Goal: Task Accomplishment & Management: Manage account settings

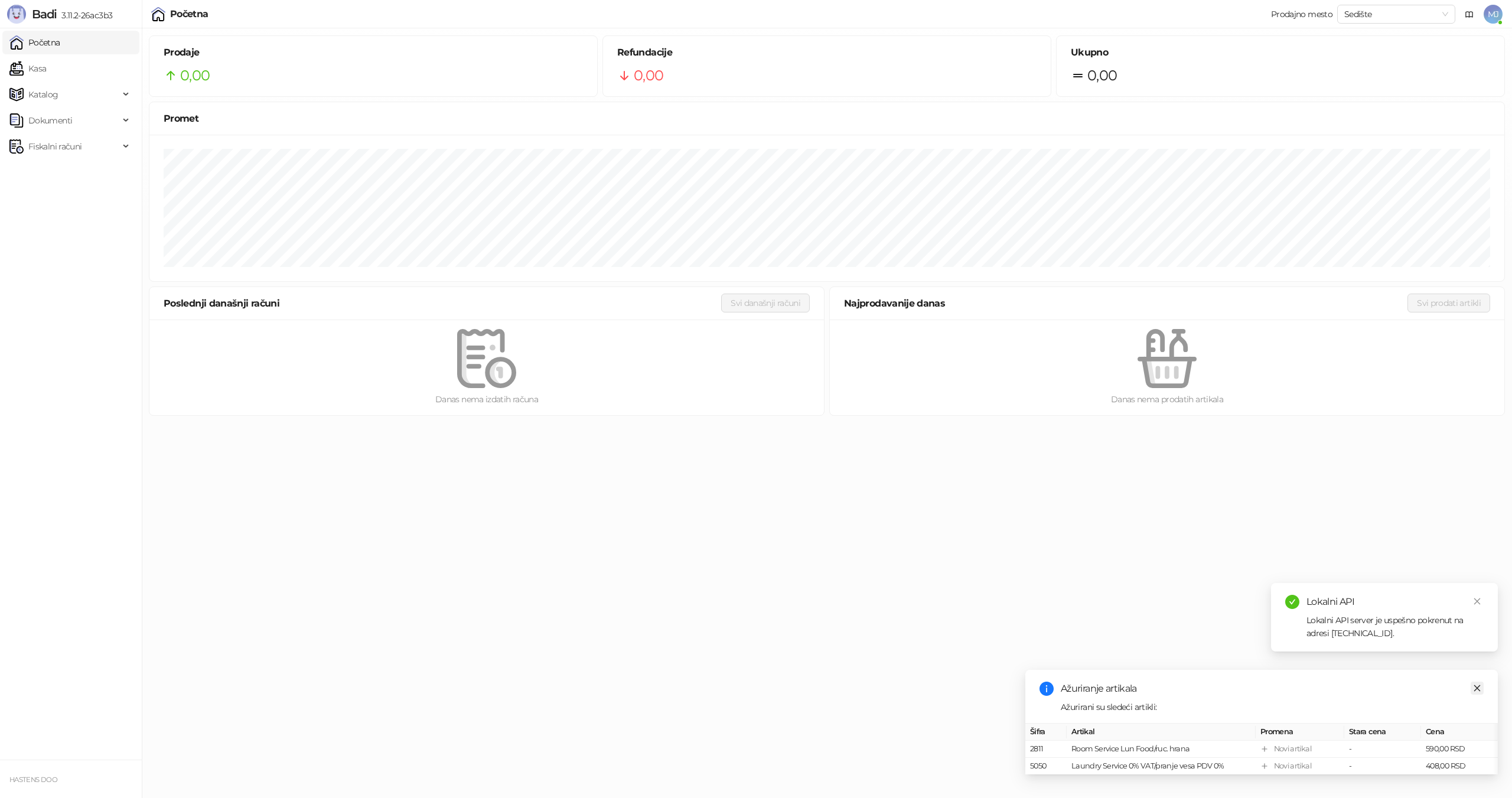
click at [1478, 681] on link "Close" at bounding box center [1477, 687] width 13 height 13
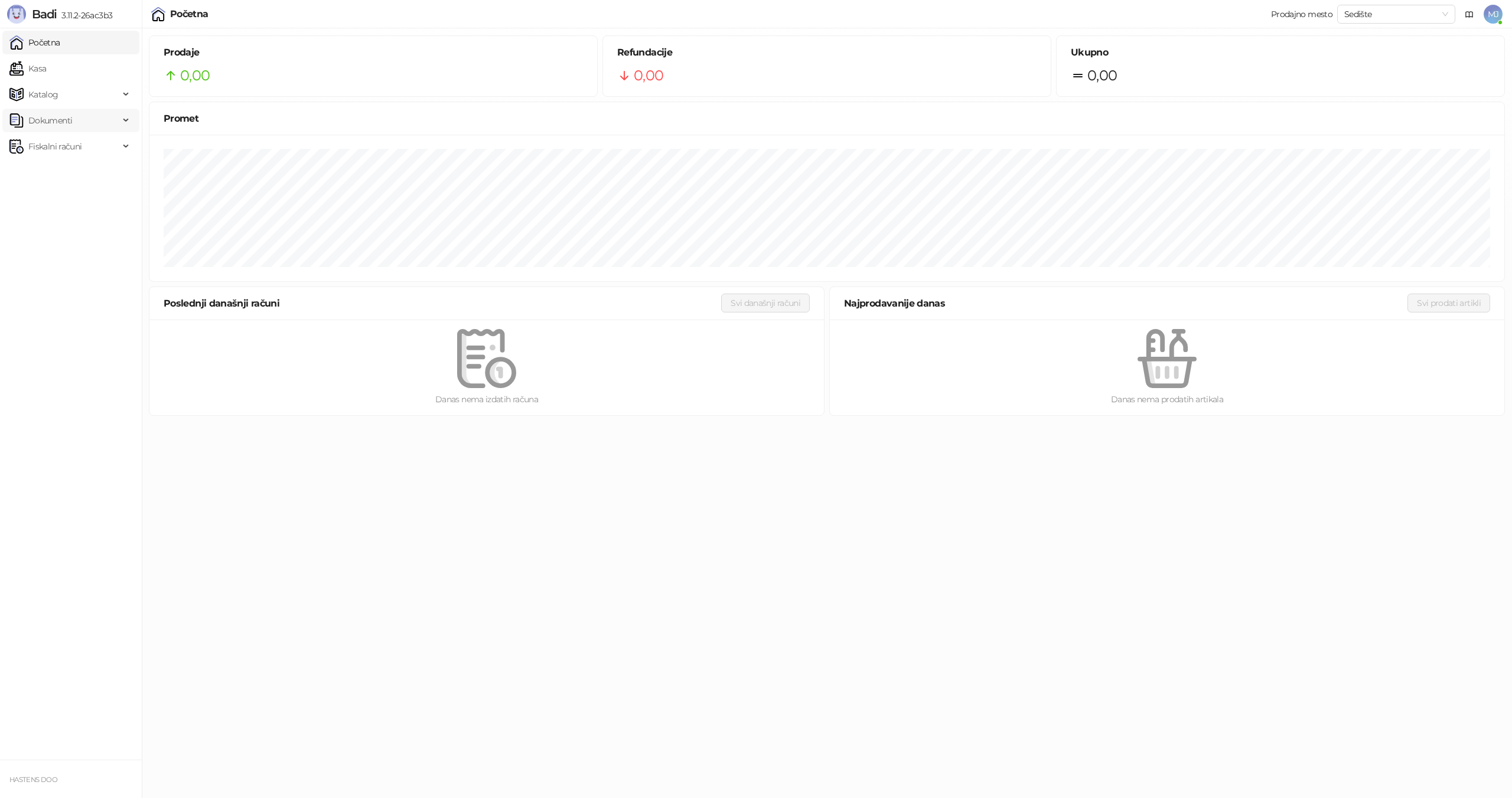
click at [91, 114] on span "Dokumenti" at bounding box center [64, 121] width 110 height 24
click at [56, 91] on span "Katalog" at bounding box center [43, 94] width 30 height 24
click at [58, 284] on span "Fiskalni računi" at bounding box center [54, 281] width 53 height 24
click at [69, 316] on link "Izdati računi" at bounding box center [46, 307] width 64 height 24
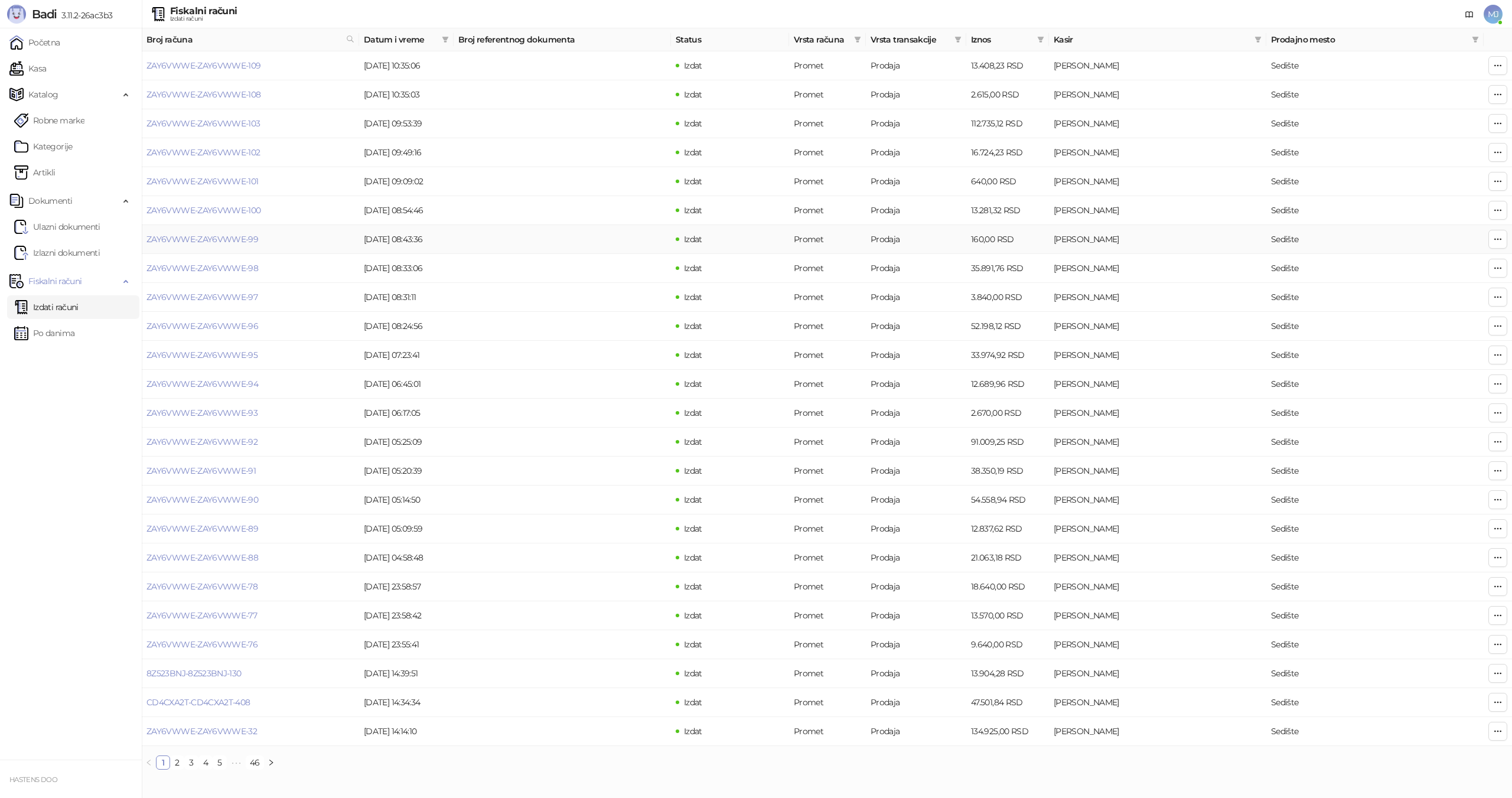
click at [724, 246] on td "Izdat" at bounding box center [729, 239] width 118 height 29
click at [1496, 13] on span "MJ" at bounding box center [1493, 14] width 19 height 19
click at [1271, 115] on div "Profil" at bounding box center [1261, 119] width 20 height 13
click at [1501, 13] on span "MJ" at bounding box center [1493, 14] width 19 height 19
click at [1314, 94] on div "Prodajno mesto:" at bounding box center [1283, 95] width 63 height 13
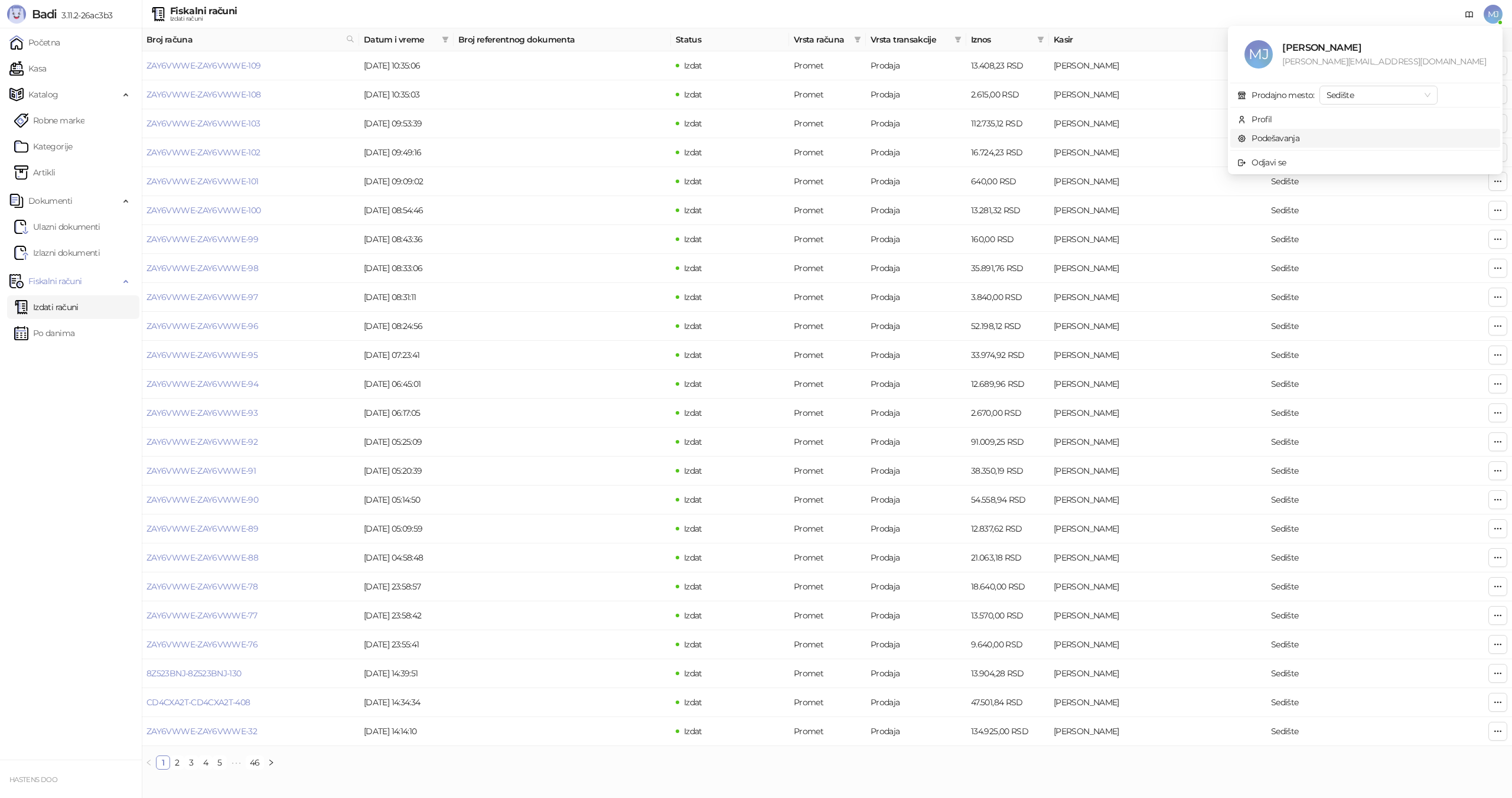
click at [1299, 137] on link "Podešavanja" at bounding box center [1268, 138] width 62 height 11
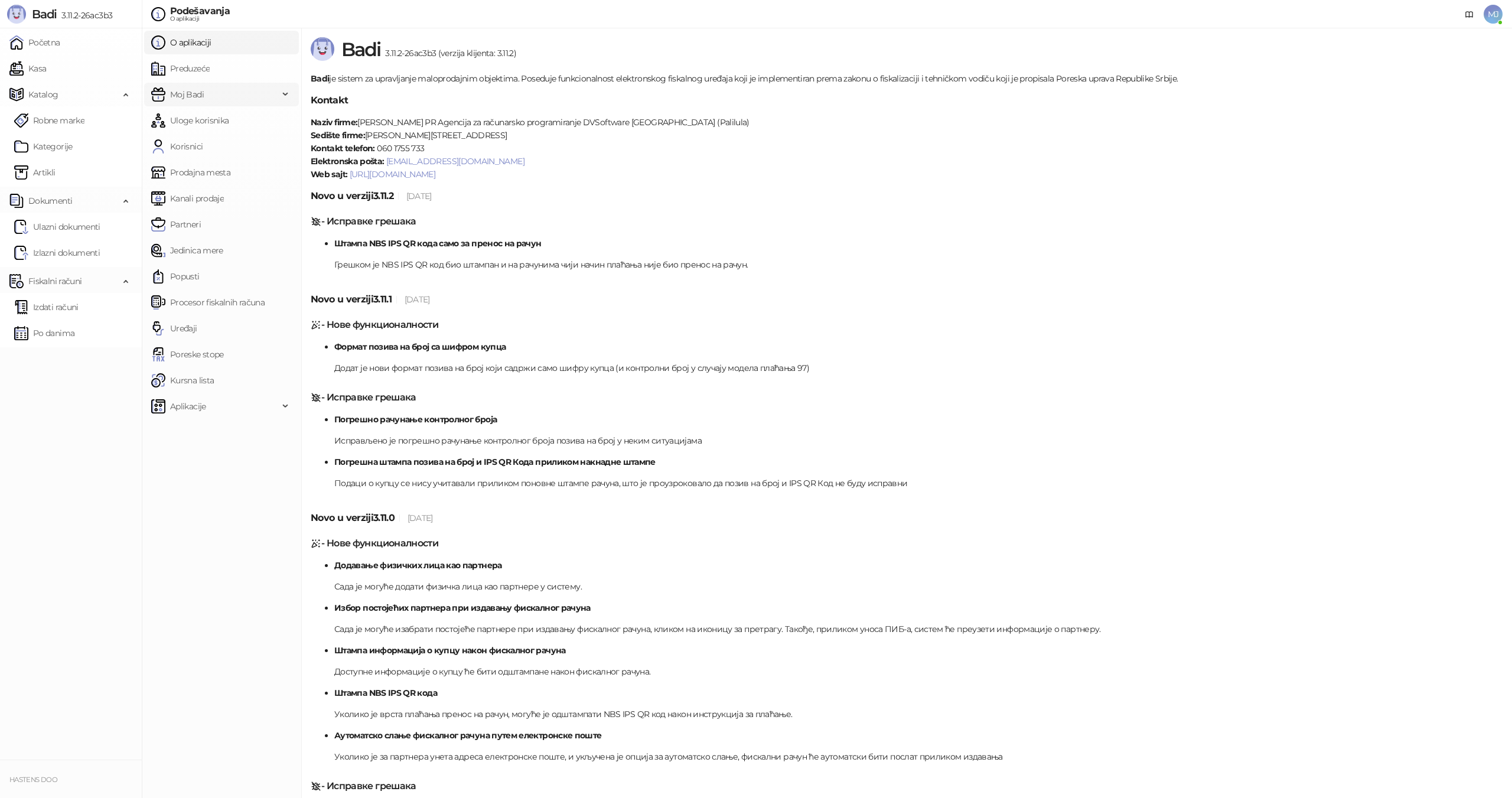
click at [225, 95] on span "Moj Badi" at bounding box center [215, 94] width 128 height 24
click at [222, 121] on link "Uloge korisnika" at bounding box center [190, 121] width 78 height 24
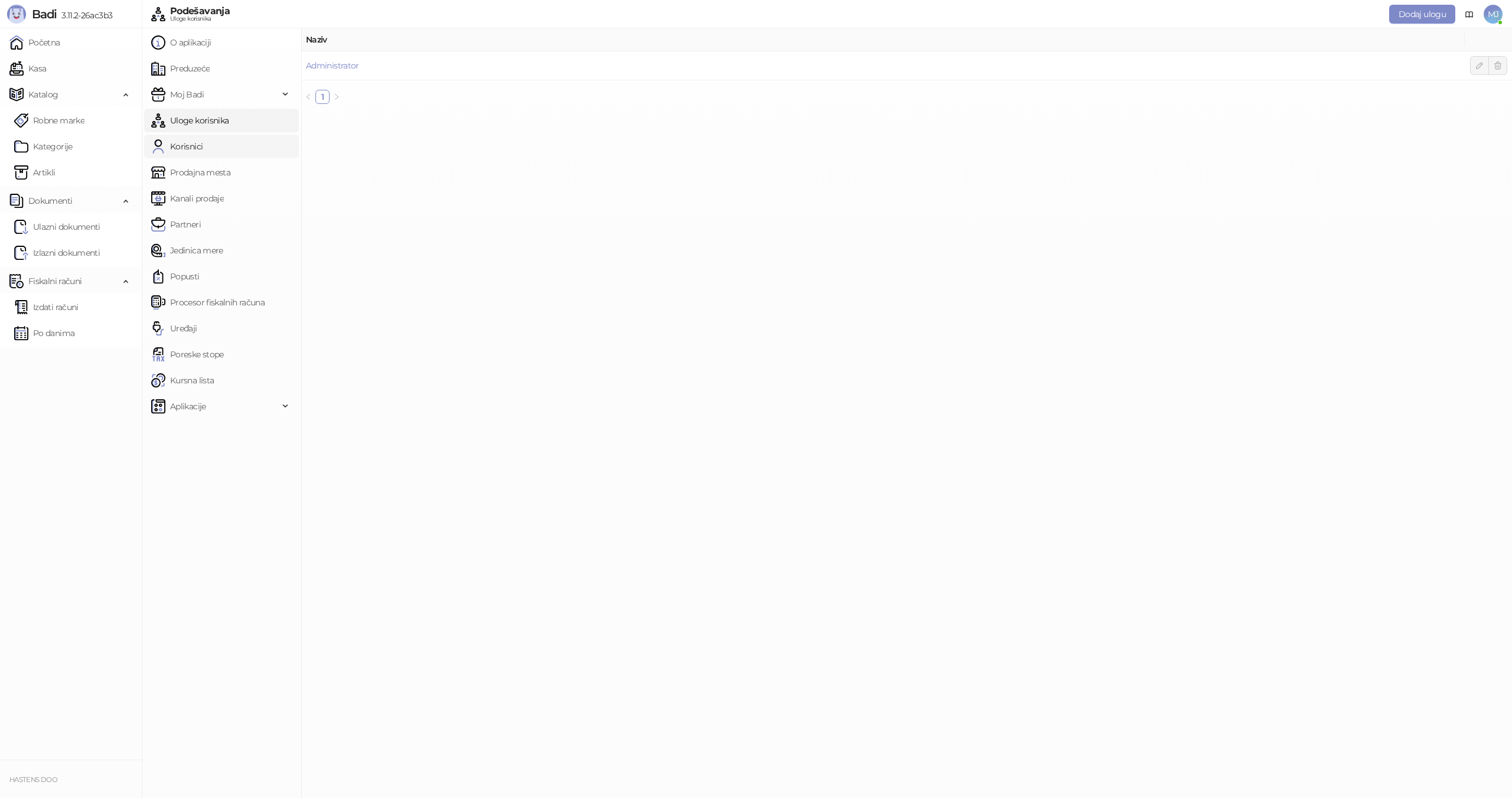
click at [203, 155] on link "Korisnici" at bounding box center [177, 146] width 51 height 24
click at [1399, 21] on button "Dodaj korisnika" at bounding box center [1416, 14] width 78 height 19
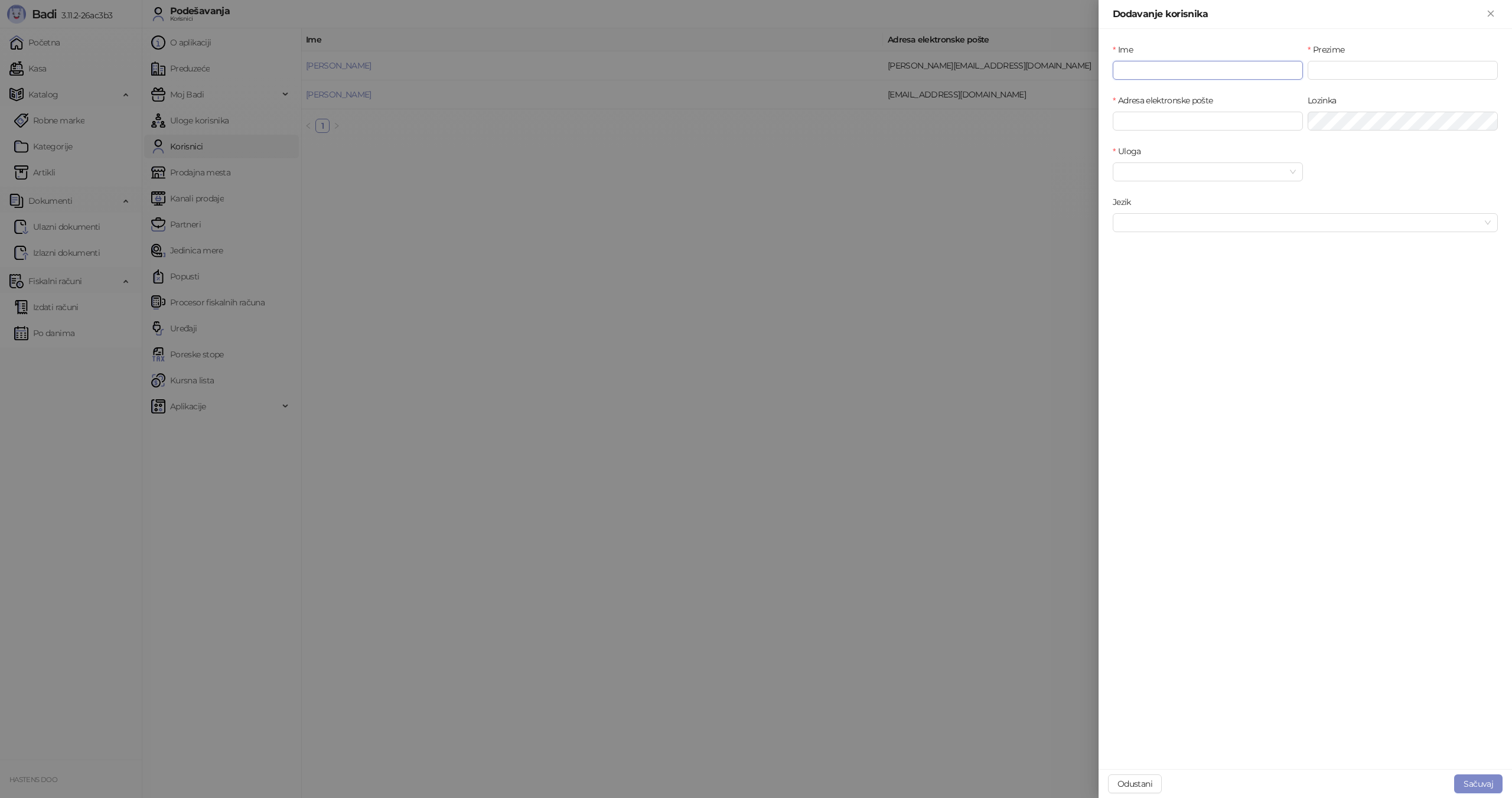
click at [1148, 74] on input "Ime" at bounding box center [1208, 70] width 190 height 19
type input "******"
type input "*******"
type input "**********"
click at [1306, 167] on div "Uloga" at bounding box center [1305, 169] width 390 height 51
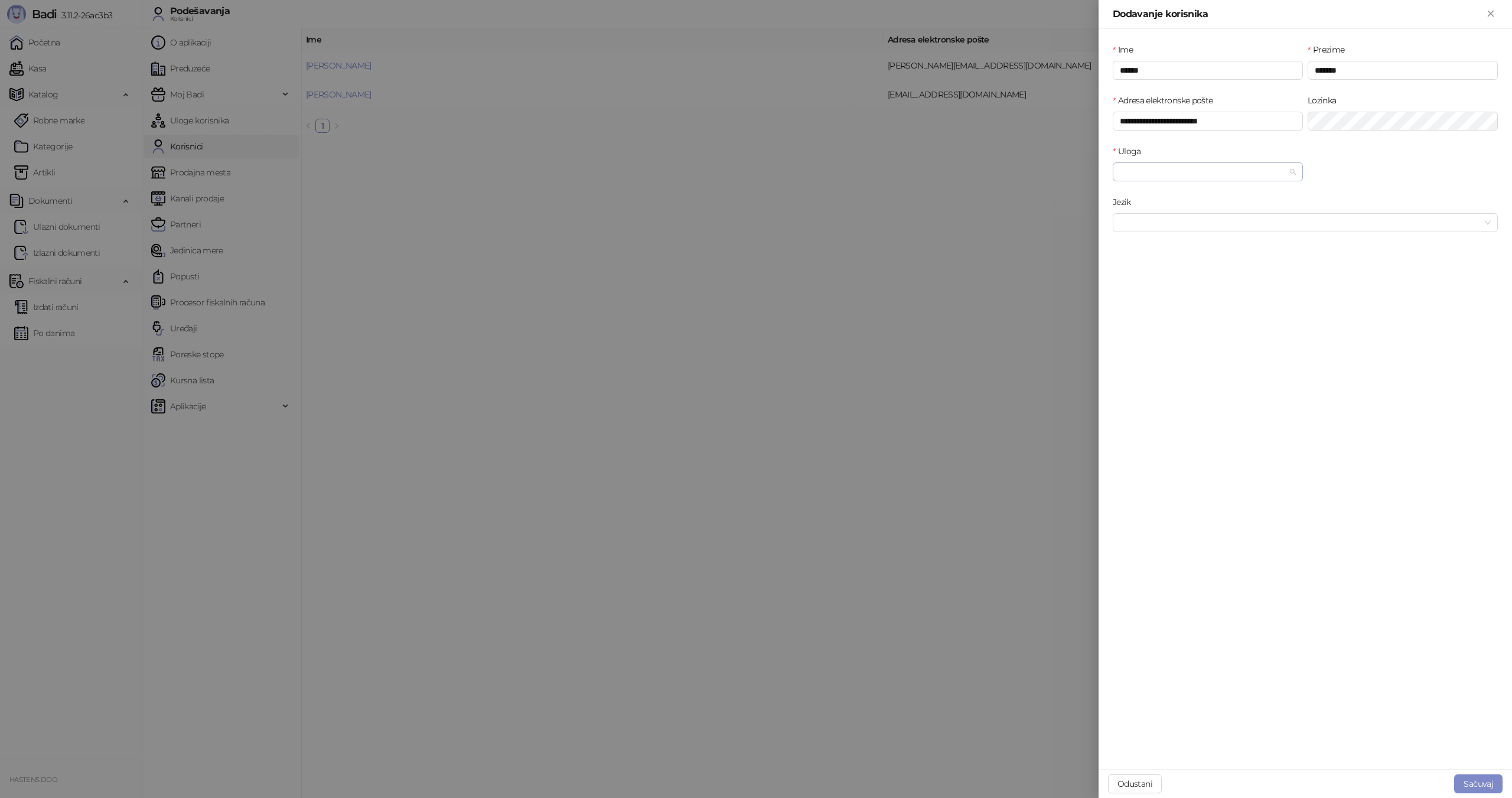
click at [1279, 172] on input "Uloga" at bounding box center [1202, 172] width 166 height 17
click at [1194, 193] on div "Administrator" at bounding box center [1208, 195] width 171 height 13
click at [1177, 224] on input "Jezik" at bounding box center [1299, 222] width 360 height 17
click at [1160, 262] on div "Srpski (Latinica)" at bounding box center [1305, 265] width 366 height 13
click at [1484, 781] on button "Sačuvaj" at bounding box center [1478, 784] width 48 height 19
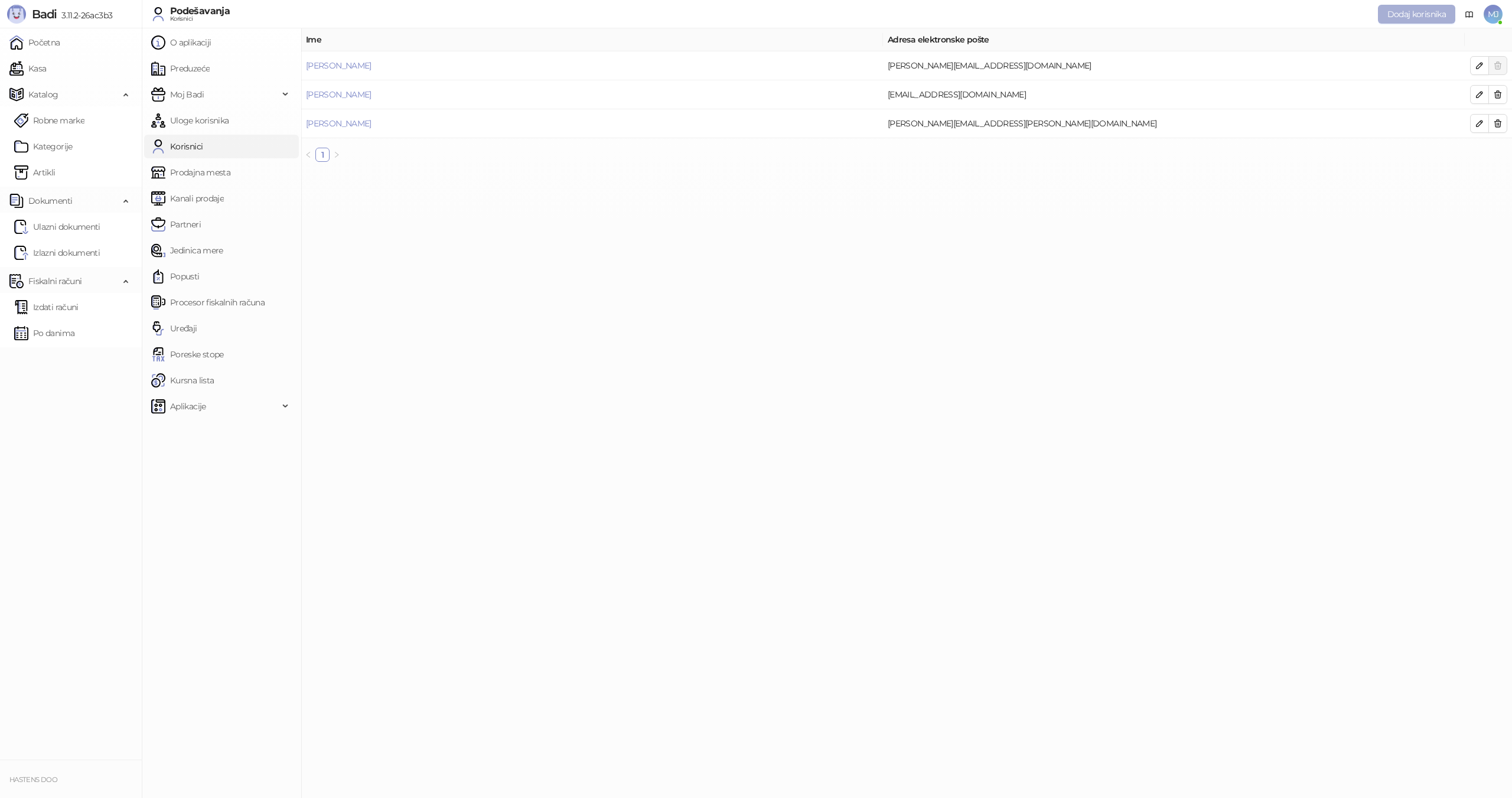
click at [1408, 10] on span "Dodaj korisnika" at bounding box center [1416, 14] width 59 height 11
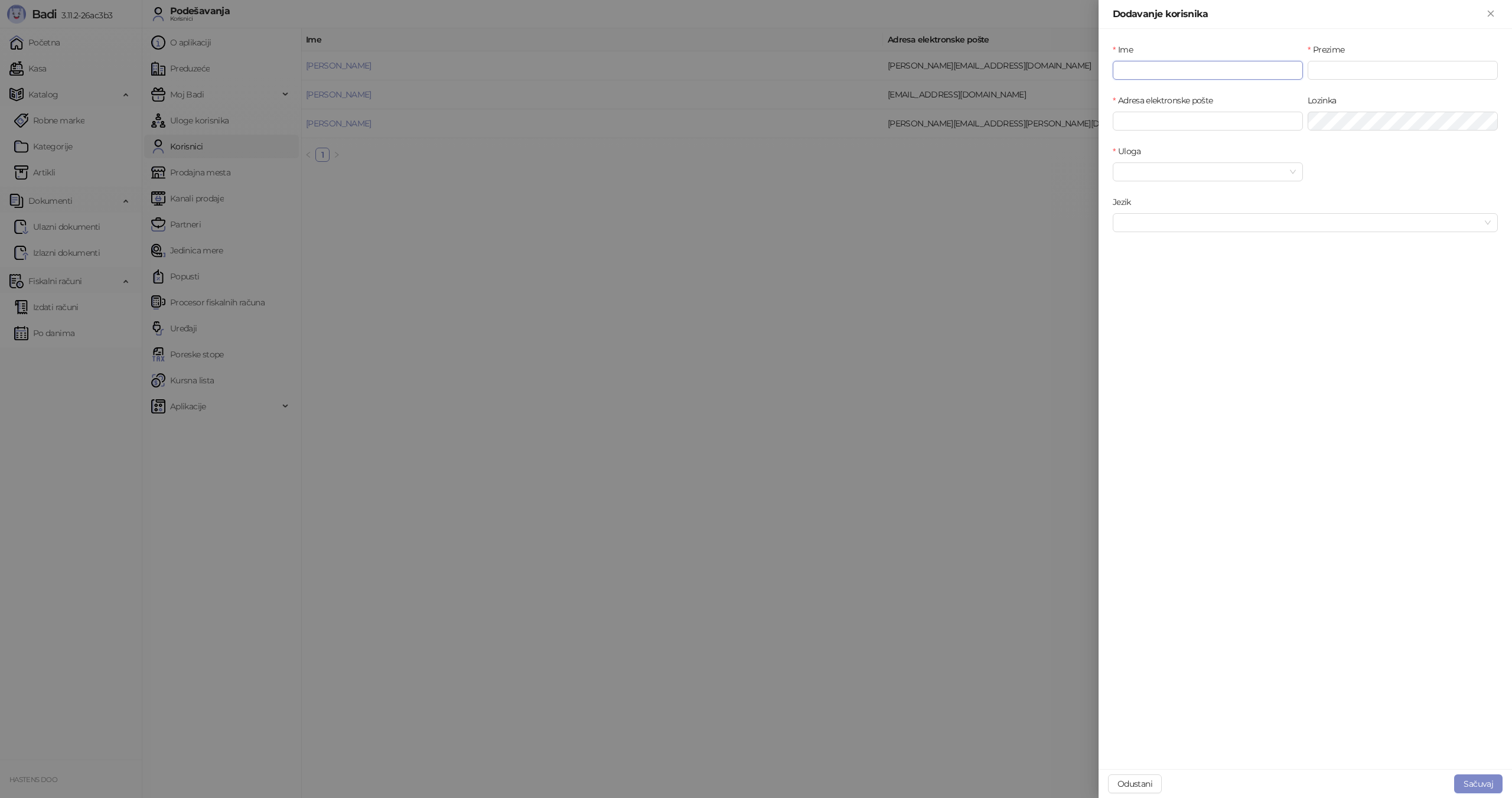
click at [1121, 79] on input "Ime" at bounding box center [1208, 70] width 190 height 19
type input "*****"
type input "*********"
type input "**********"
click at [1208, 174] on input "Uloga" at bounding box center [1202, 172] width 166 height 17
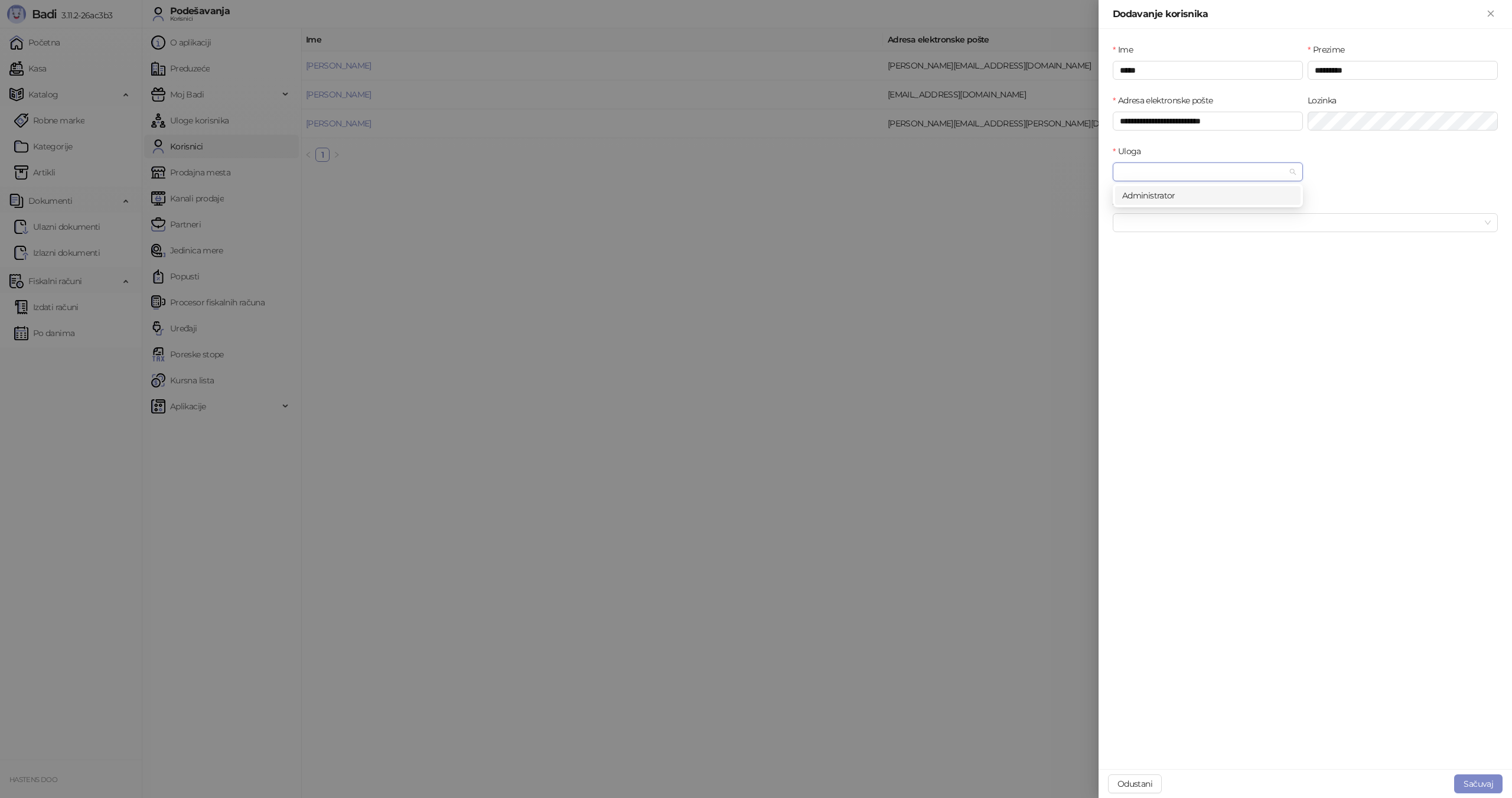
click at [1184, 197] on div "Administrator" at bounding box center [1208, 195] width 171 height 13
click at [1183, 226] on input "Jezik" at bounding box center [1299, 222] width 360 height 17
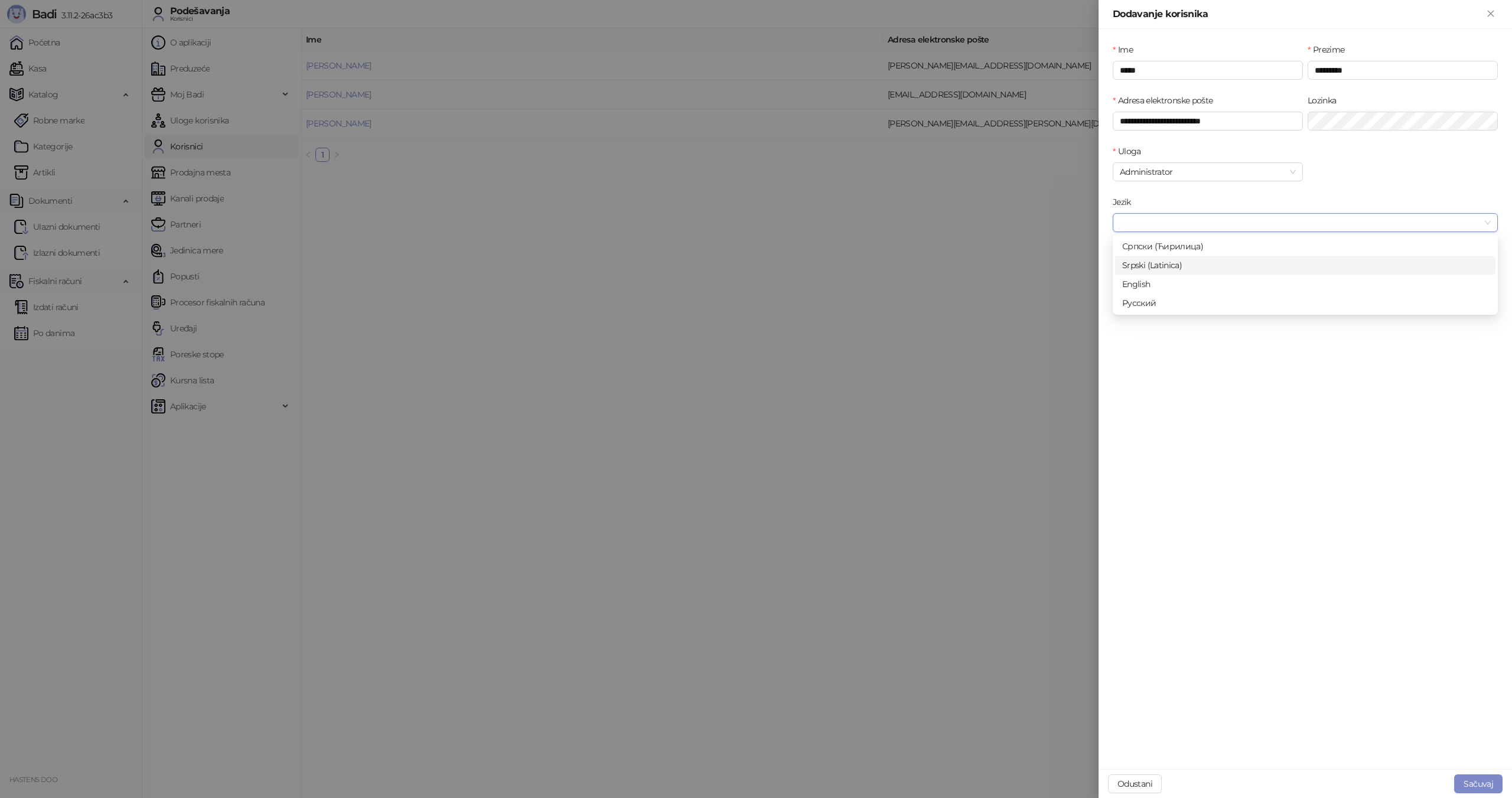
click at [1168, 267] on div "Srpski (Latinica)" at bounding box center [1305, 265] width 366 height 13
click at [1468, 777] on button "Sačuvaj" at bounding box center [1478, 784] width 48 height 19
click at [1472, 781] on button "Sačuvaj" at bounding box center [1478, 784] width 48 height 19
click at [1204, 228] on span "Srpski (Latinica)" at bounding box center [1304, 222] width 371 height 17
click at [1200, 251] on div "Српски (Ћирилица)" at bounding box center [1305, 246] width 366 height 13
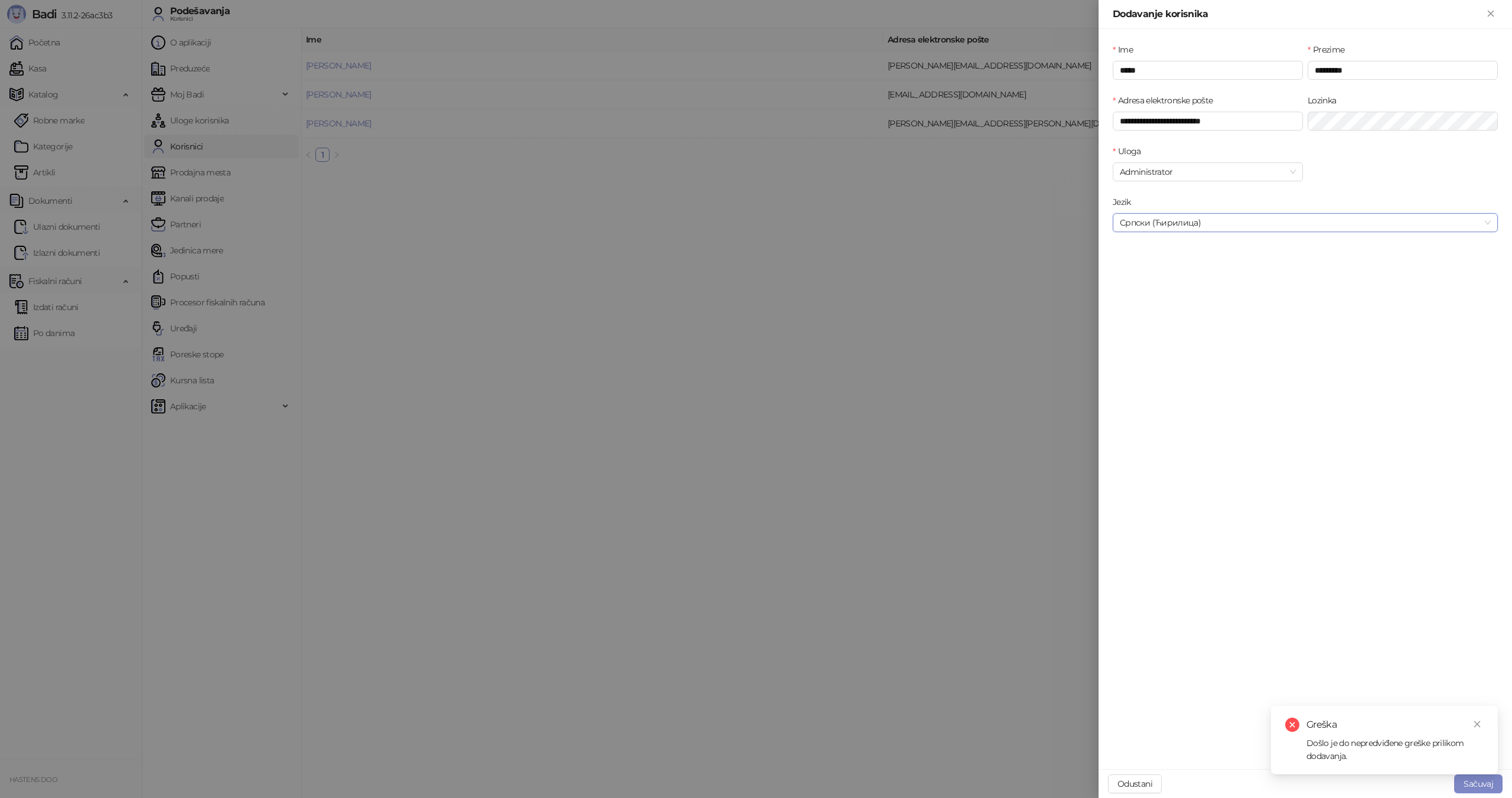
click at [1470, 774] on div "Greška Došlo je do nepredviđene greške prilikom dodavanja." at bounding box center [1384, 740] width 227 height 69
click at [1473, 786] on button "Sačuvaj" at bounding box center [1478, 784] width 48 height 19
click at [1148, 782] on button "Odustani" at bounding box center [1135, 784] width 54 height 19
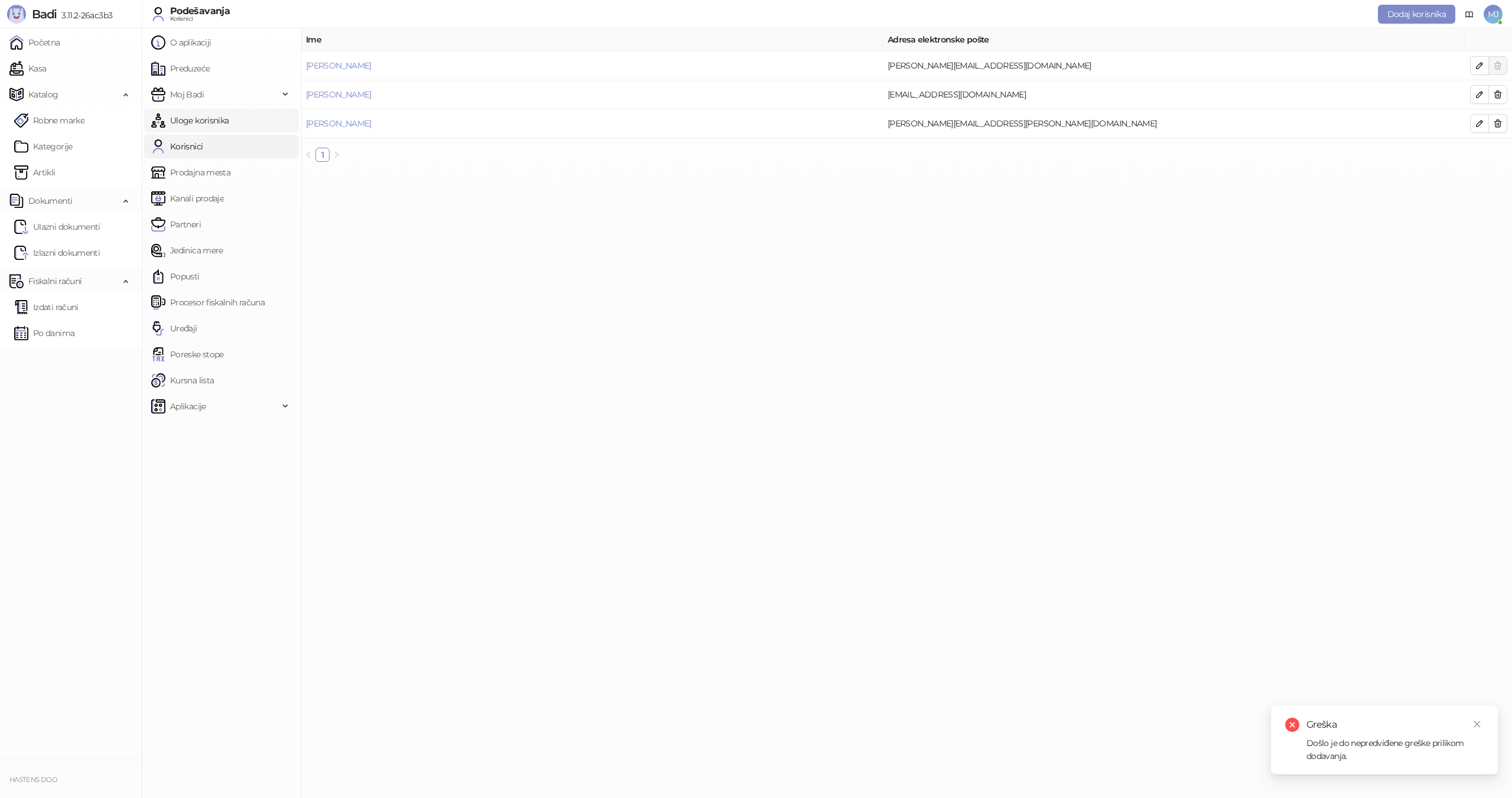
click at [215, 114] on link "Uloge korisnika" at bounding box center [190, 121] width 78 height 24
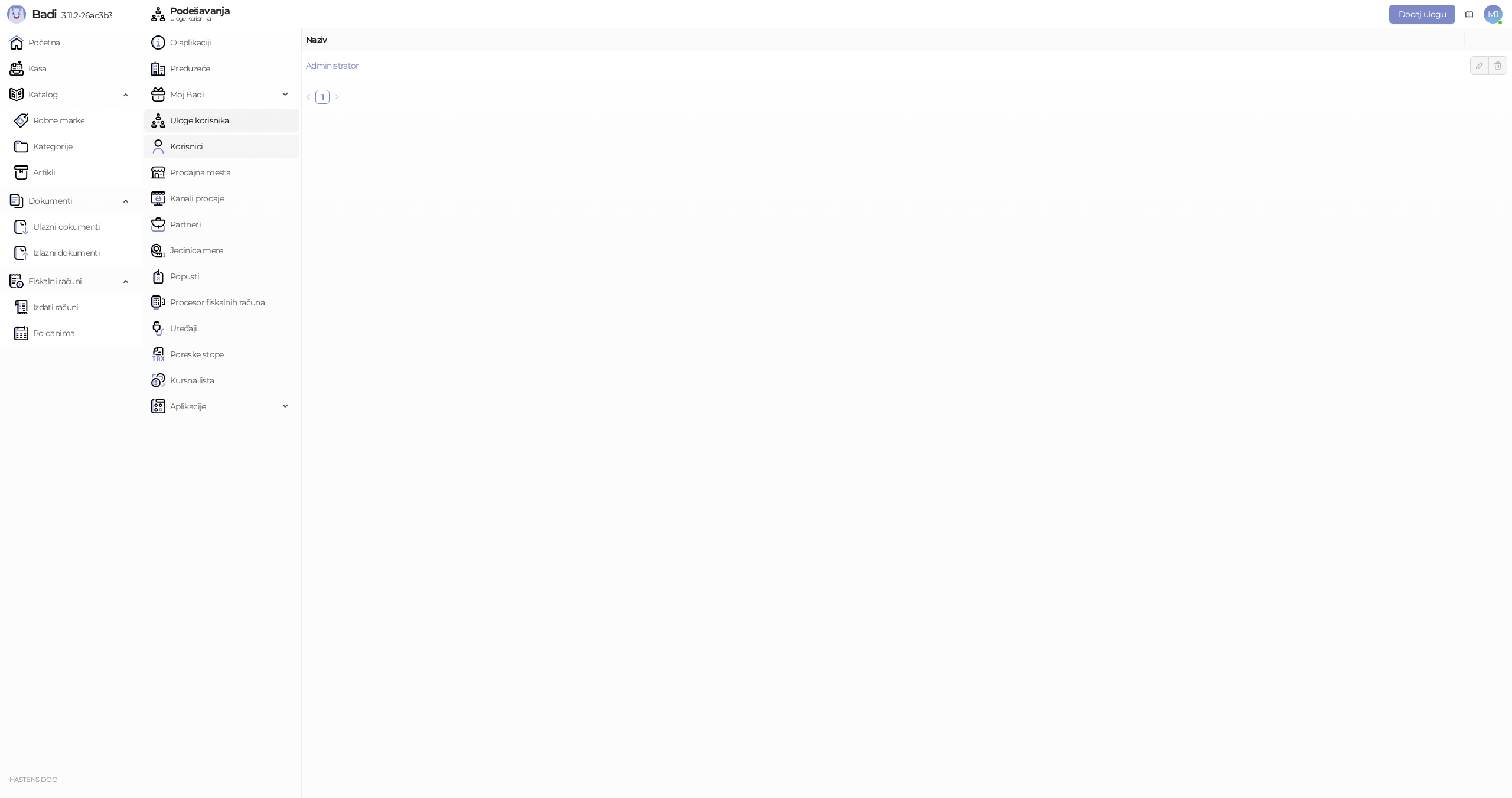
click at [203, 147] on link "Korisnici" at bounding box center [177, 146] width 51 height 24
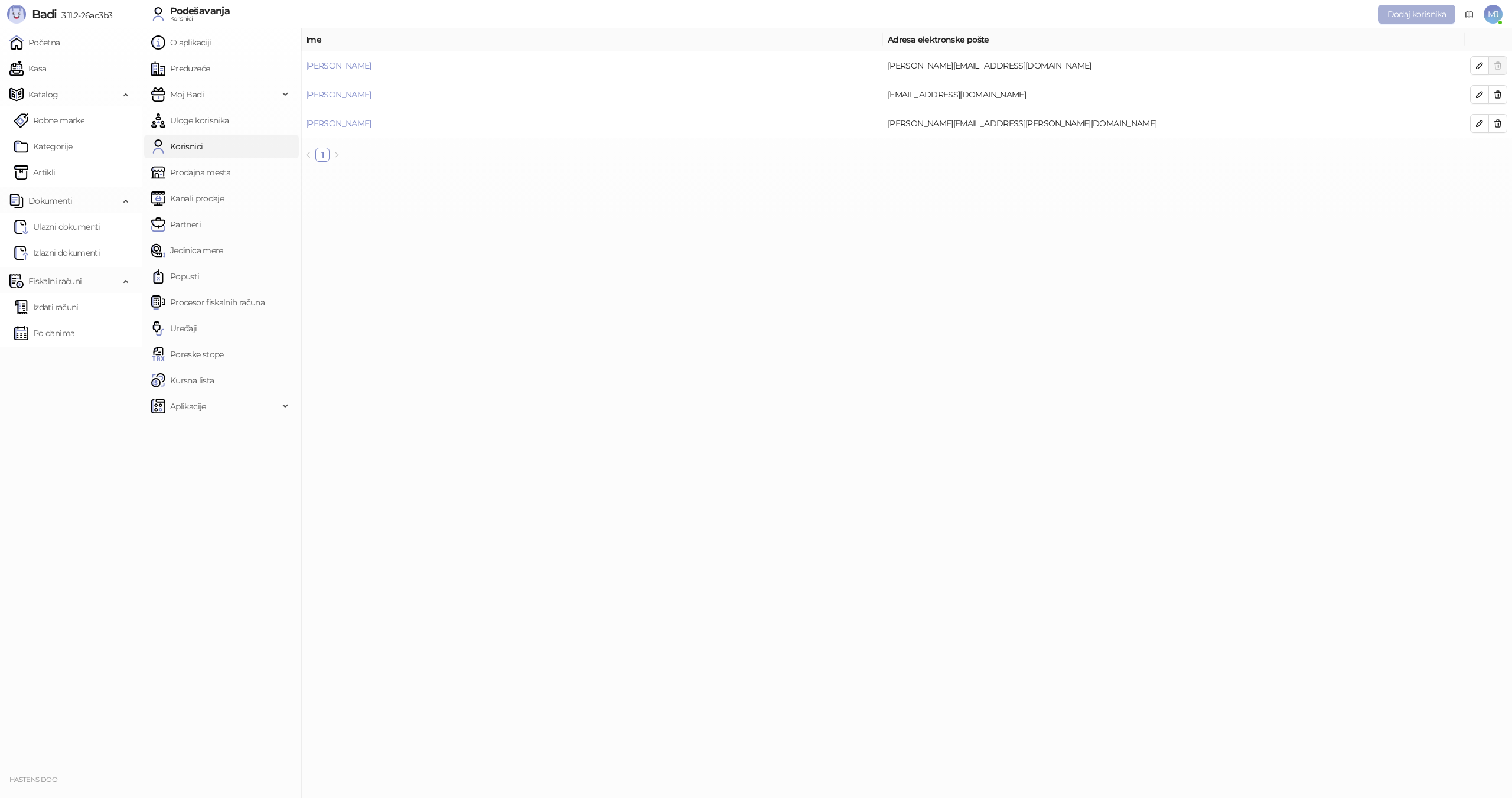
click at [1398, 15] on span "Dodaj korisnika" at bounding box center [1416, 14] width 59 height 11
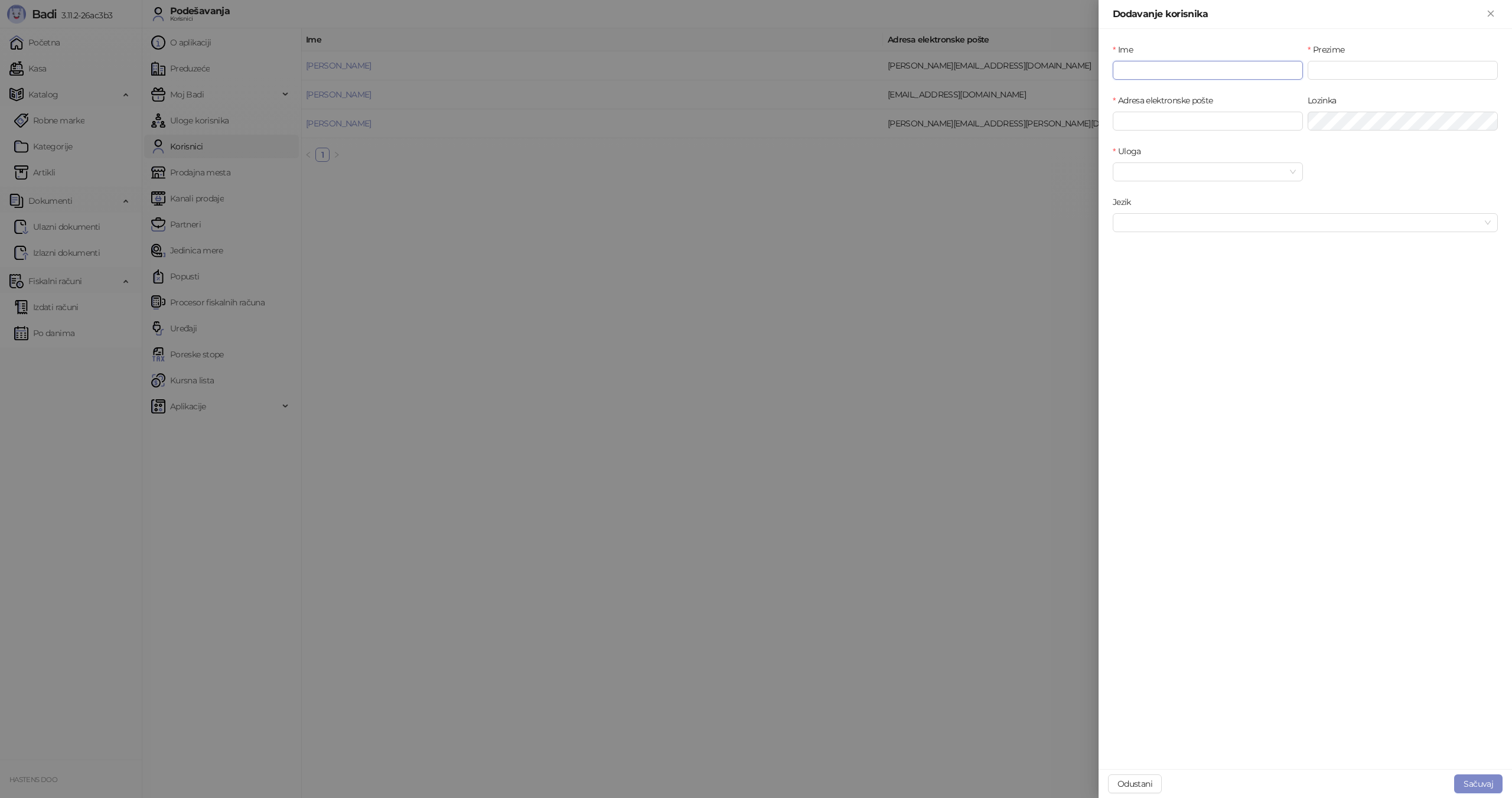
click at [1186, 77] on input "Ime" at bounding box center [1208, 70] width 190 height 19
type input "*"
type input "*****"
type input "*********"
type input "**********"
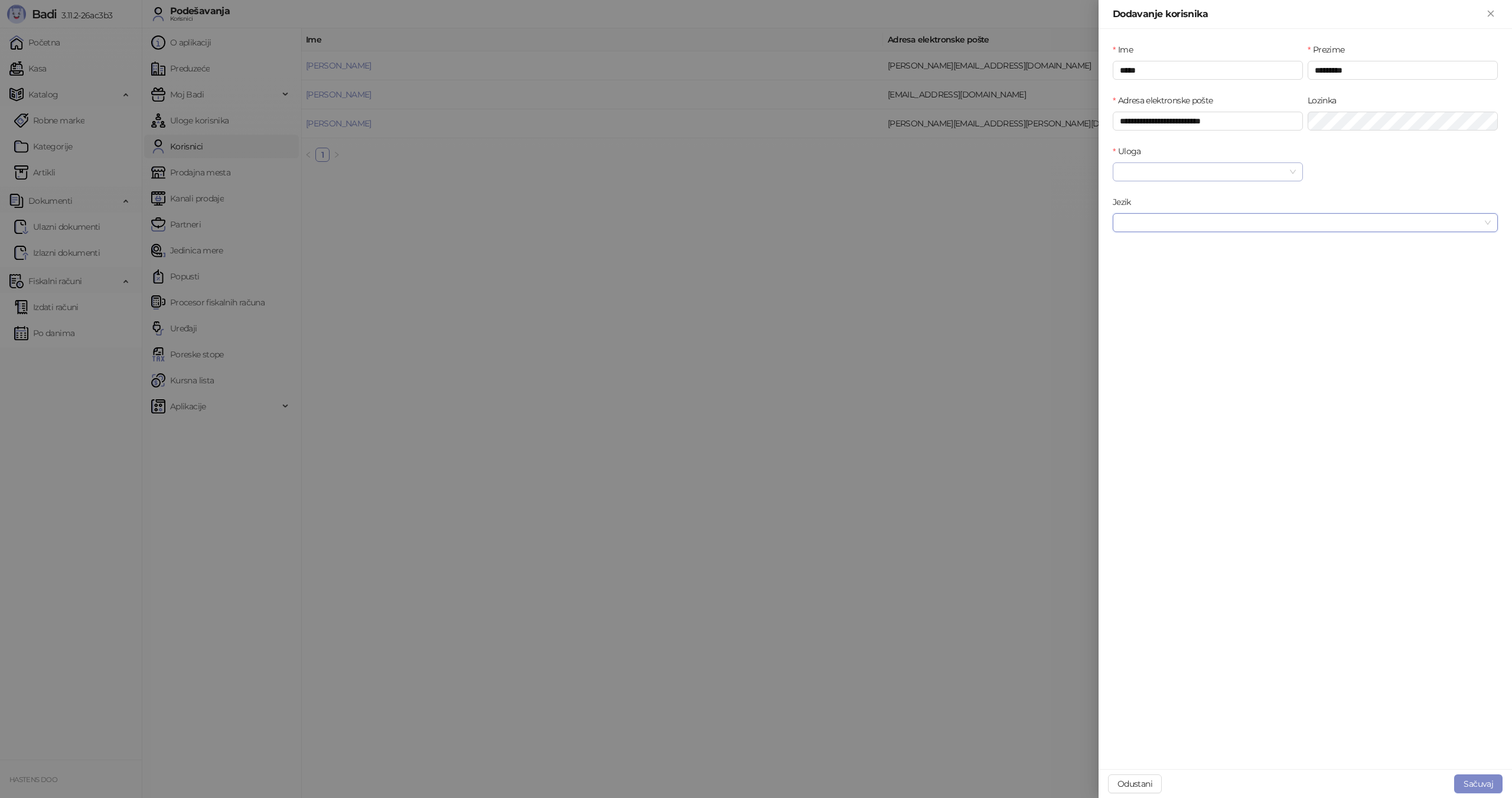
click at [1233, 173] on input "Uloga" at bounding box center [1202, 172] width 166 height 17
click at [1201, 191] on div "Administrator" at bounding box center [1208, 195] width 171 height 13
click at [1189, 221] on input "Jezik" at bounding box center [1299, 222] width 360 height 17
click at [1176, 262] on div "Srpski (Latinica)" at bounding box center [1305, 265] width 366 height 13
click at [1477, 781] on button "Sačuvaj" at bounding box center [1478, 784] width 48 height 19
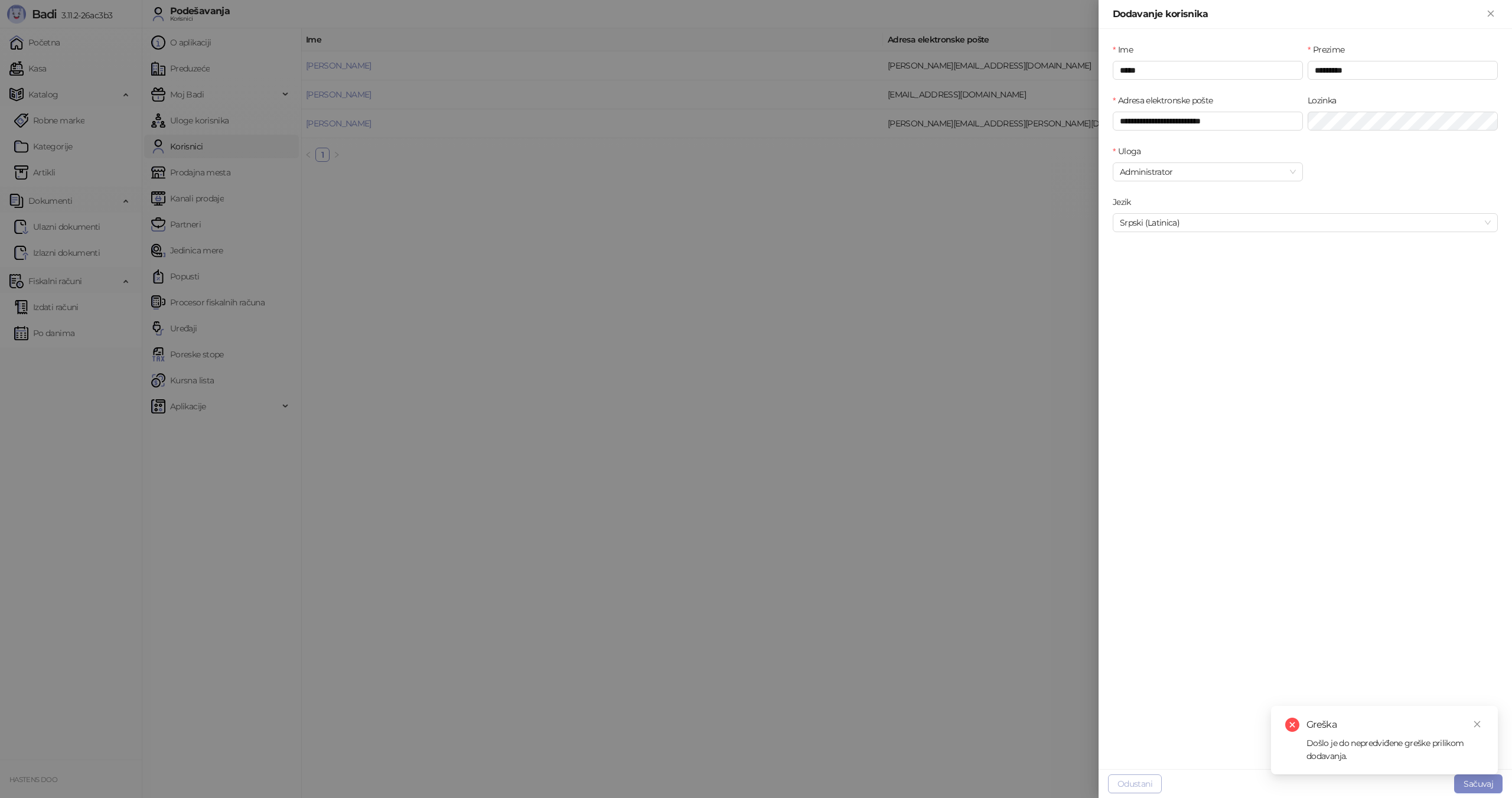
click at [1129, 783] on button "Odustani" at bounding box center [1135, 784] width 54 height 19
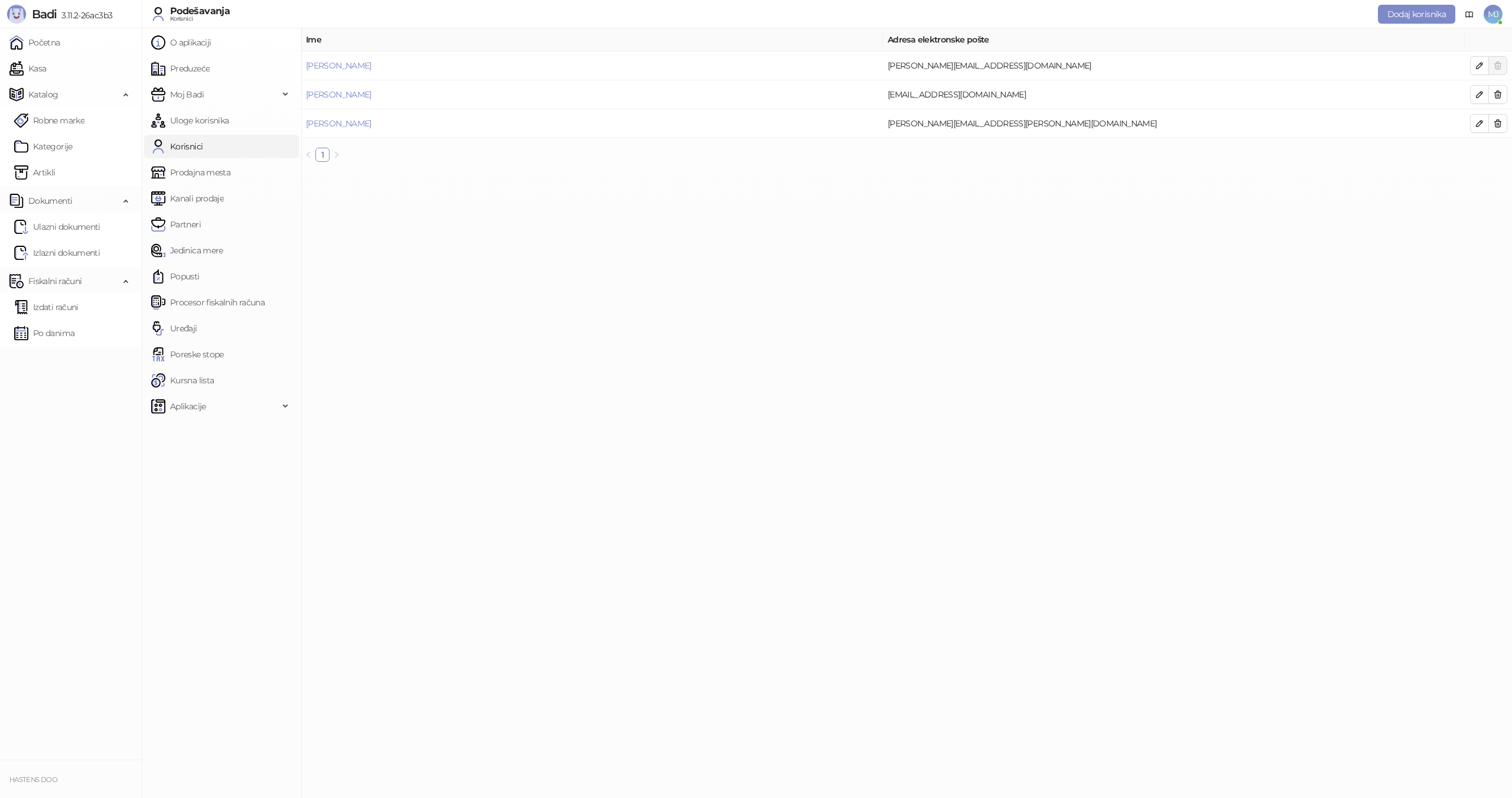
click at [1192, 476] on main "Ime Adresa elektronske pošte [PERSON_NAME] [EMAIL_ADDRESS][DOMAIN_NAME] [PERSON…" at bounding box center [906, 412] width 1211 height 769
click at [1414, 18] on span "Dodaj korisnika" at bounding box center [1416, 14] width 59 height 11
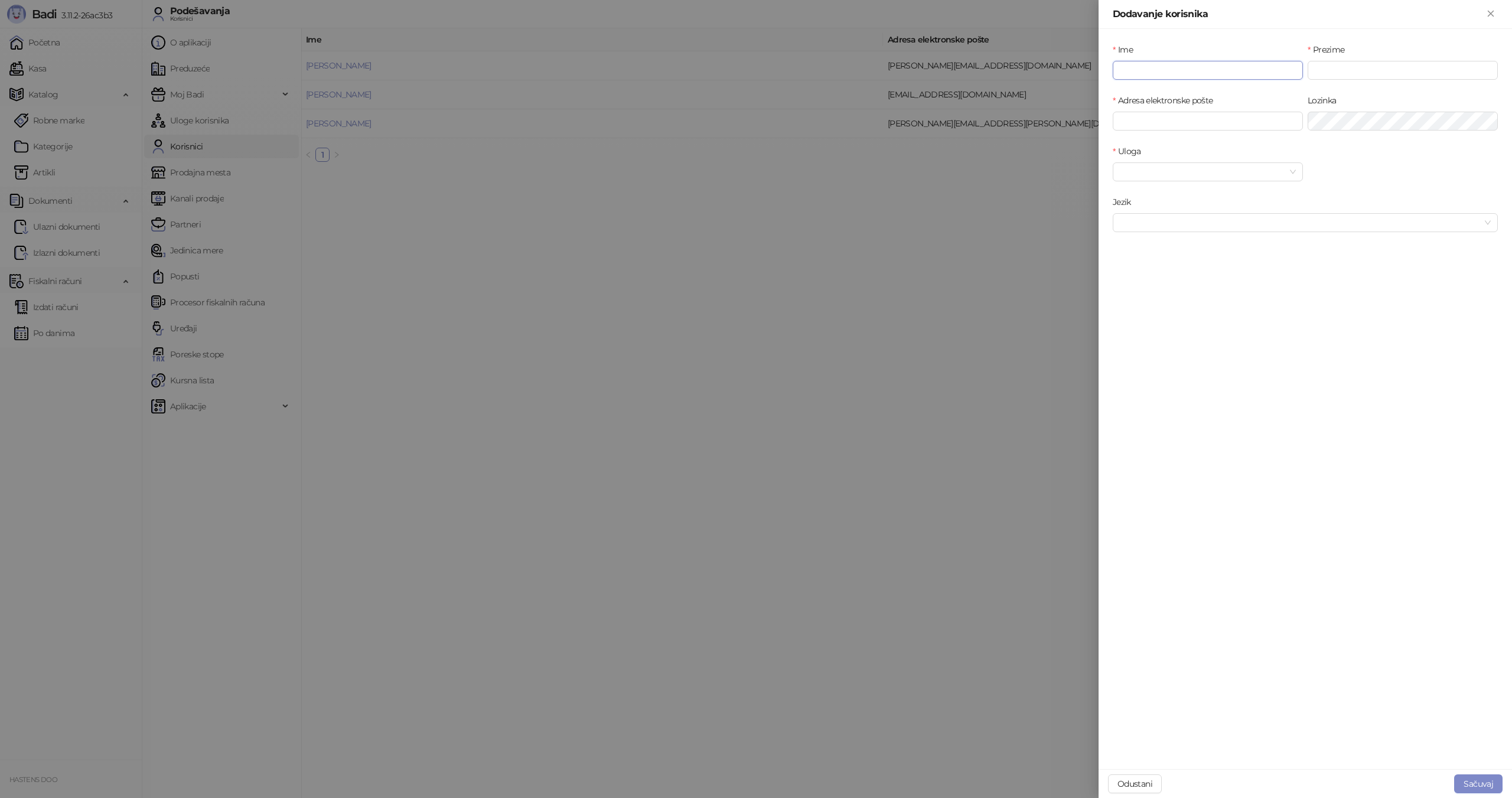
click at [1160, 73] on input "Ime" at bounding box center [1208, 70] width 190 height 19
type input "*****"
type input "*********"
type input "**********"
click at [1151, 178] on input "Uloga" at bounding box center [1202, 172] width 166 height 17
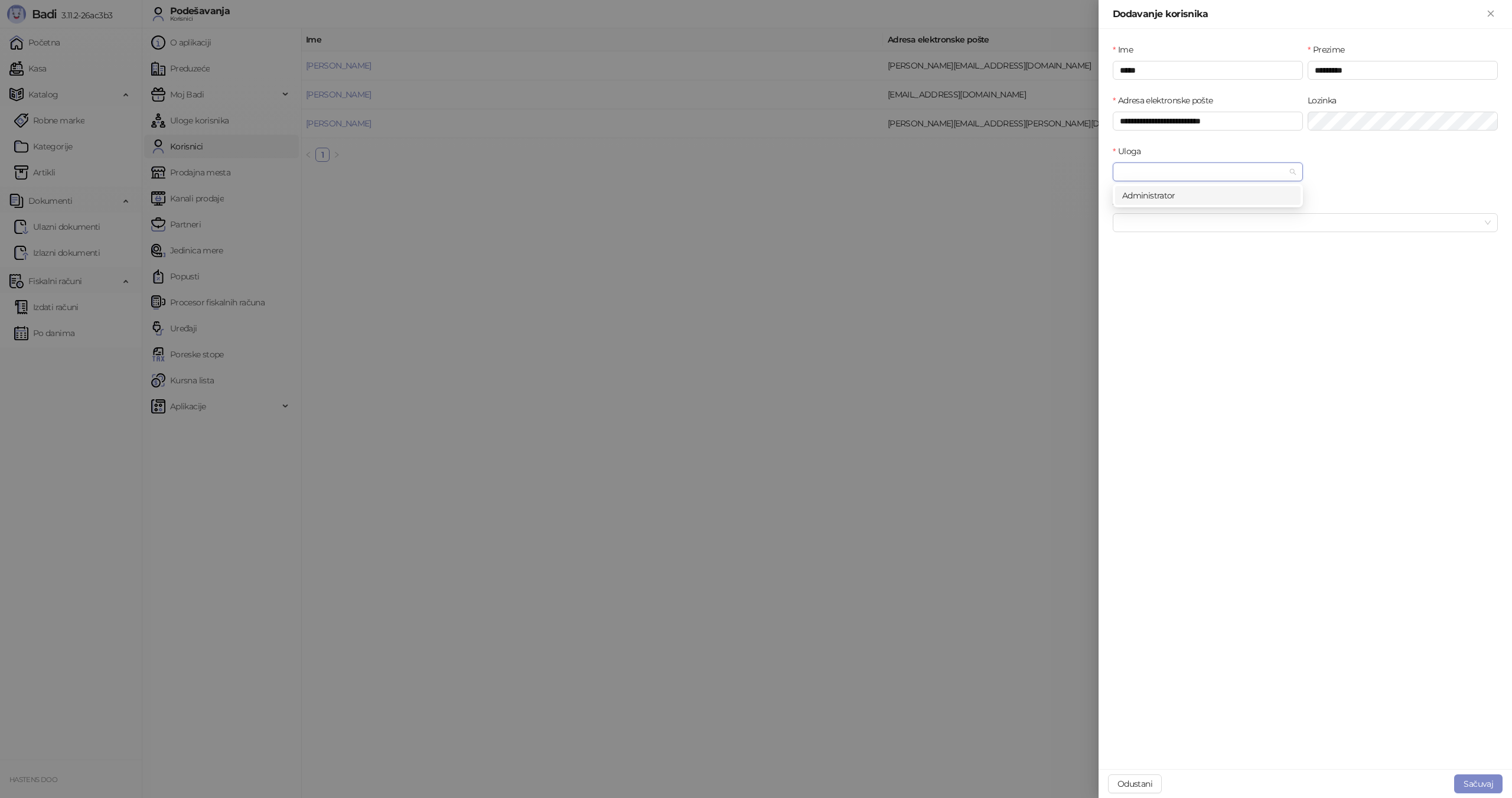
click at [1147, 198] on div "Administrator" at bounding box center [1208, 195] width 171 height 13
click at [1463, 774] on div "Odustani Sačuvaj" at bounding box center [1304, 783] width 413 height 29
click at [1466, 784] on button "Sačuvaj" at bounding box center [1478, 784] width 48 height 19
drag, startPoint x: 754, startPoint y: 456, endPoint x: 729, endPoint y: 439, distance: 30.2
click at [729, 440] on div at bounding box center [756, 399] width 1512 height 798
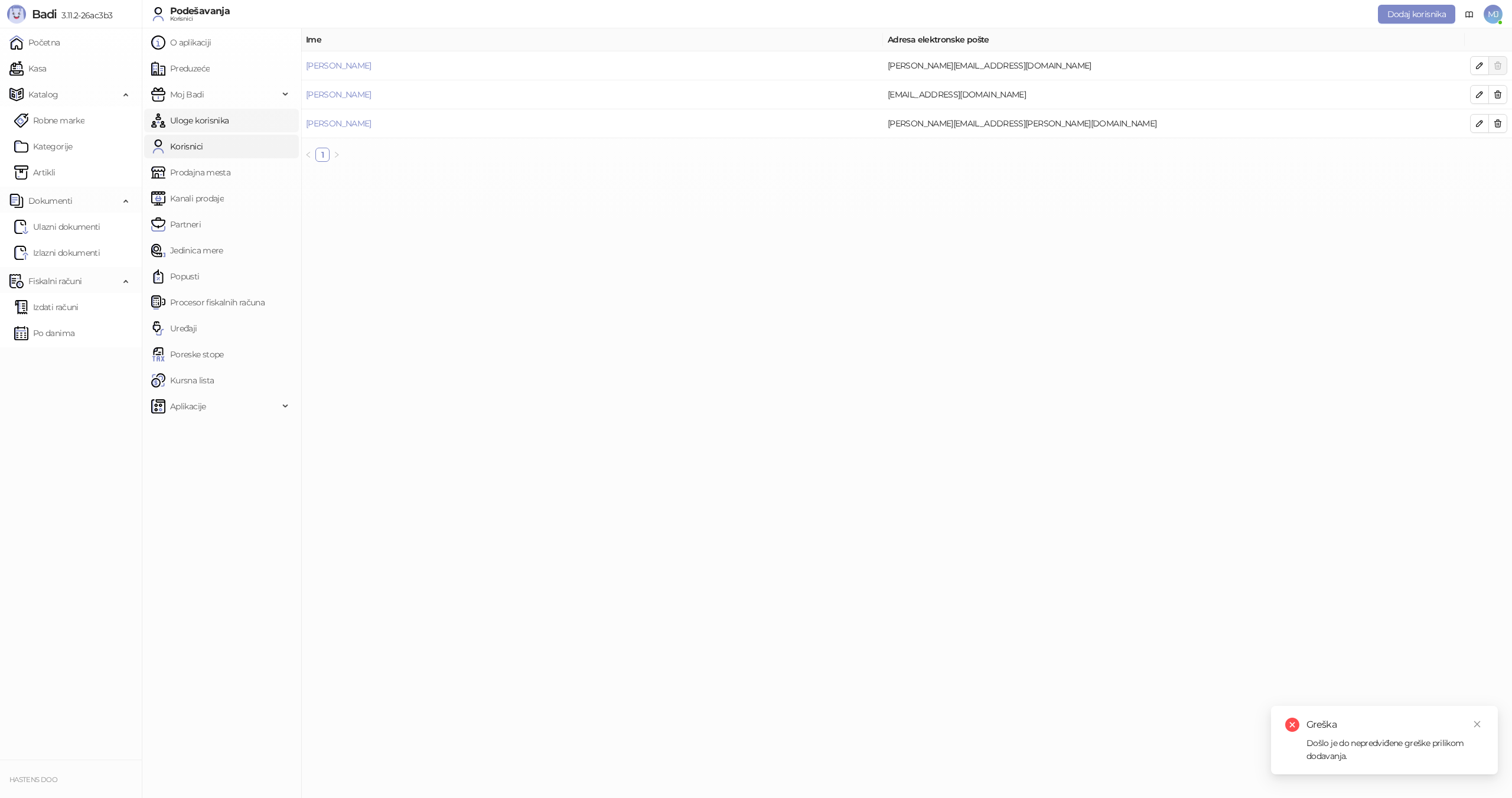
click at [229, 111] on link "Uloge korisnika" at bounding box center [190, 121] width 78 height 24
click at [338, 66] on link "Administrator" at bounding box center [332, 65] width 53 height 11
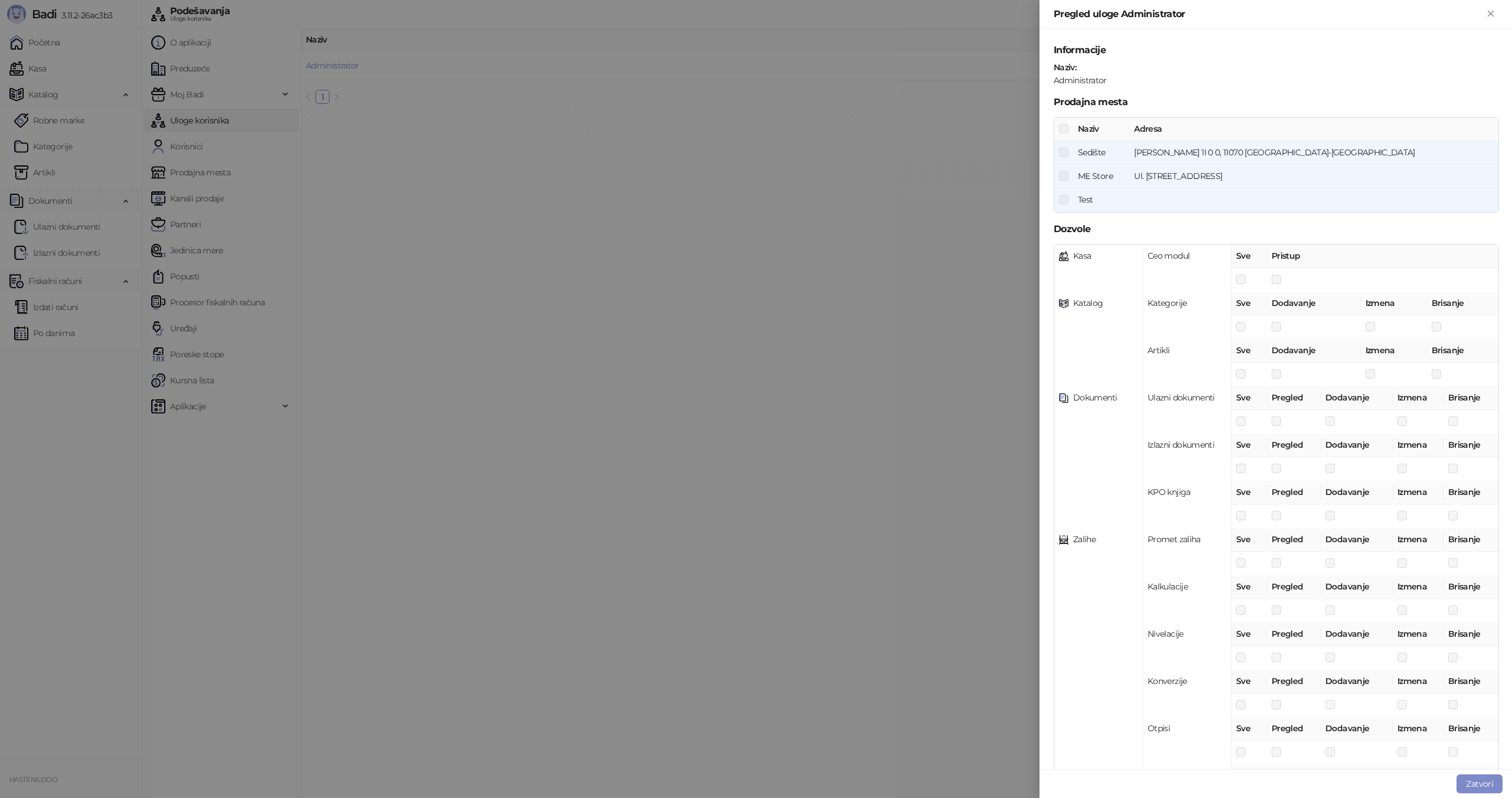
click at [949, 293] on div at bounding box center [756, 399] width 1512 height 798
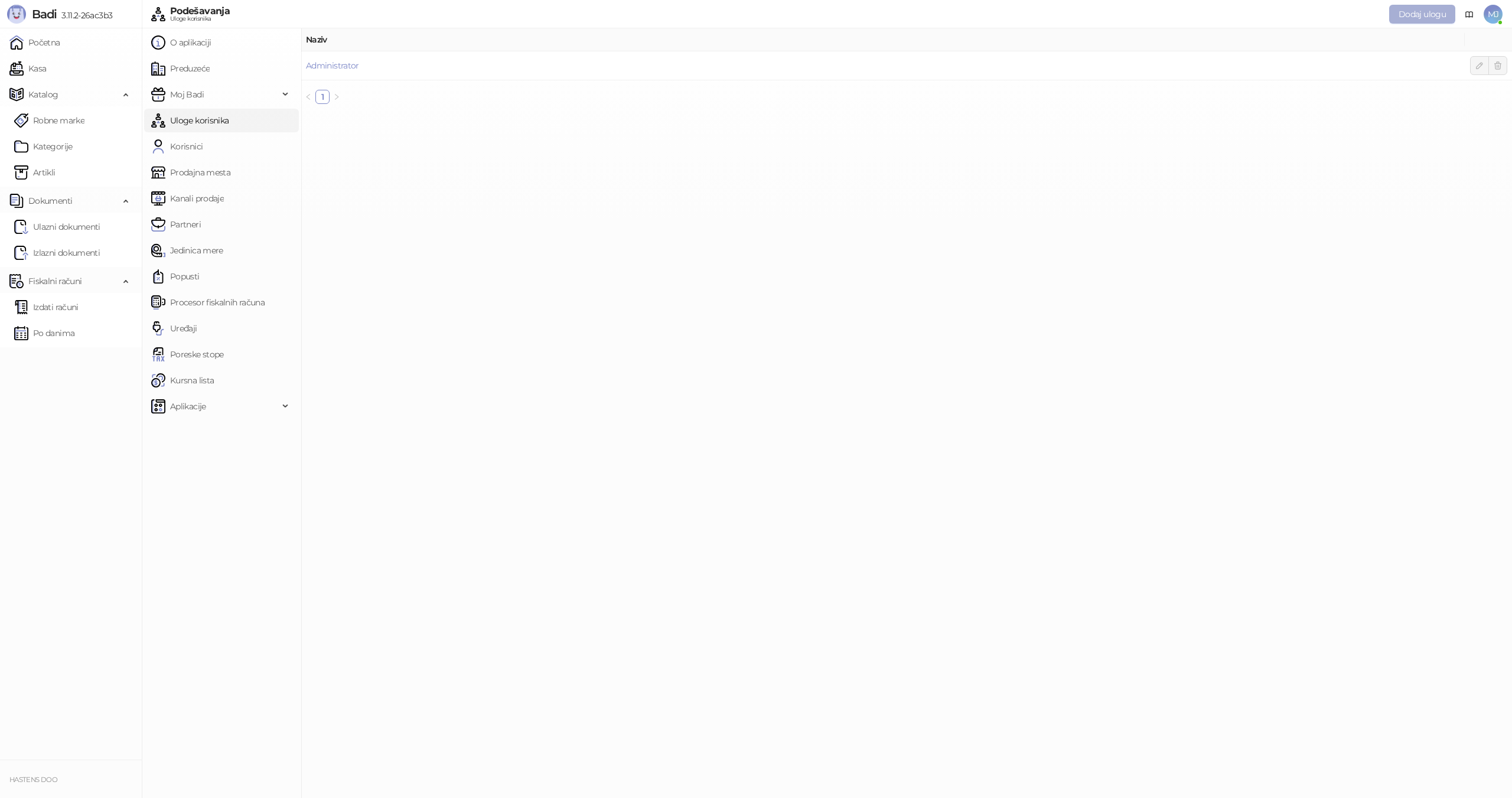
click at [1412, 17] on span "Dodaj ulogu" at bounding box center [1422, 14] width 48 height 11
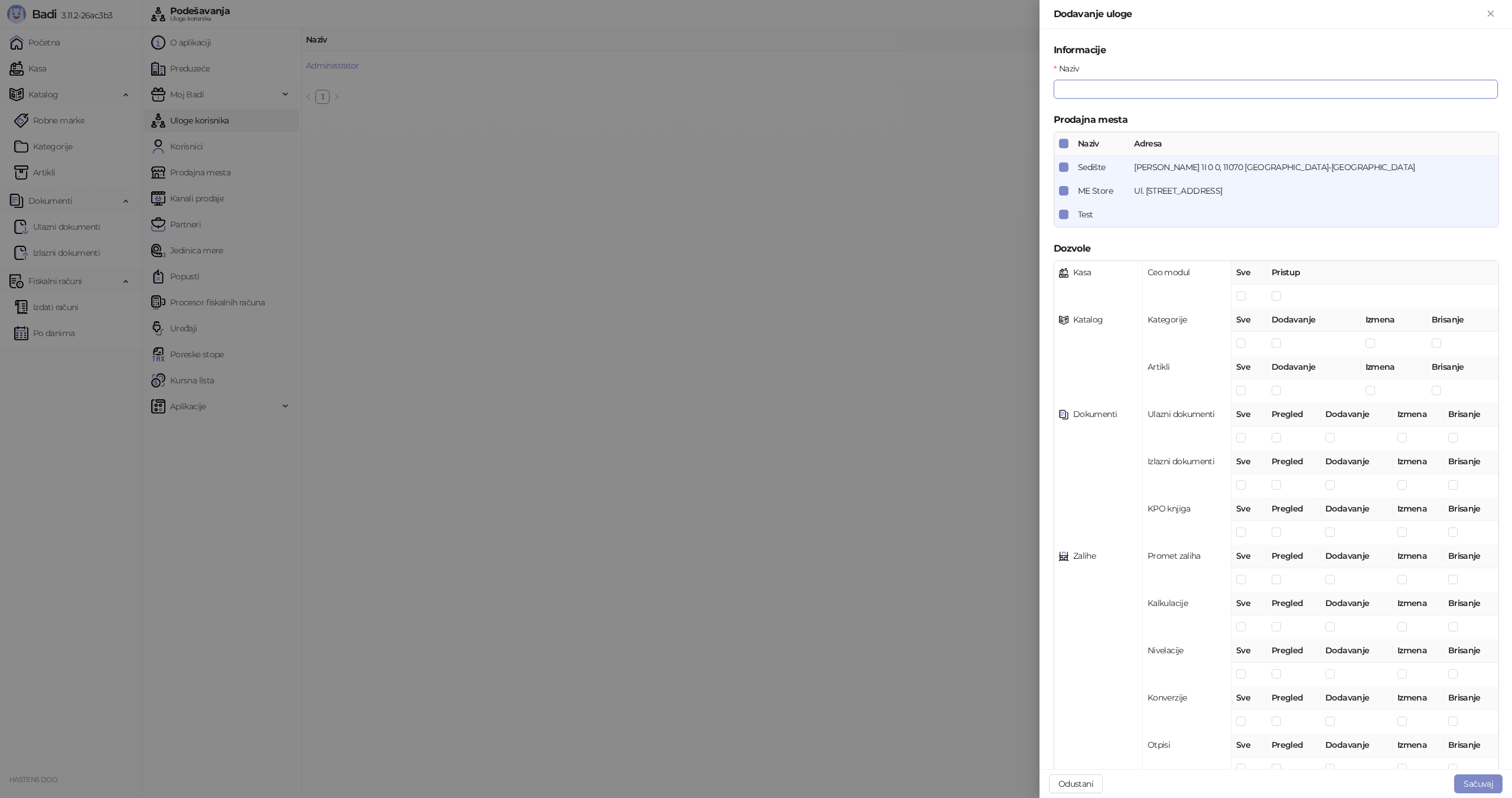
click at [1079, 96] on input "Naziv" at bounding box center [1276, 89] width 444 height 19
type input "********"
click at [1243, 348] on label at bounding box center [1241, 343] width 9 height 13
click at [1241, 380] on td at bounding box center [1249, 391] width 36 height 24
click at [1243, 441] on span at bounding box center [1241, 437] width 9 height 9
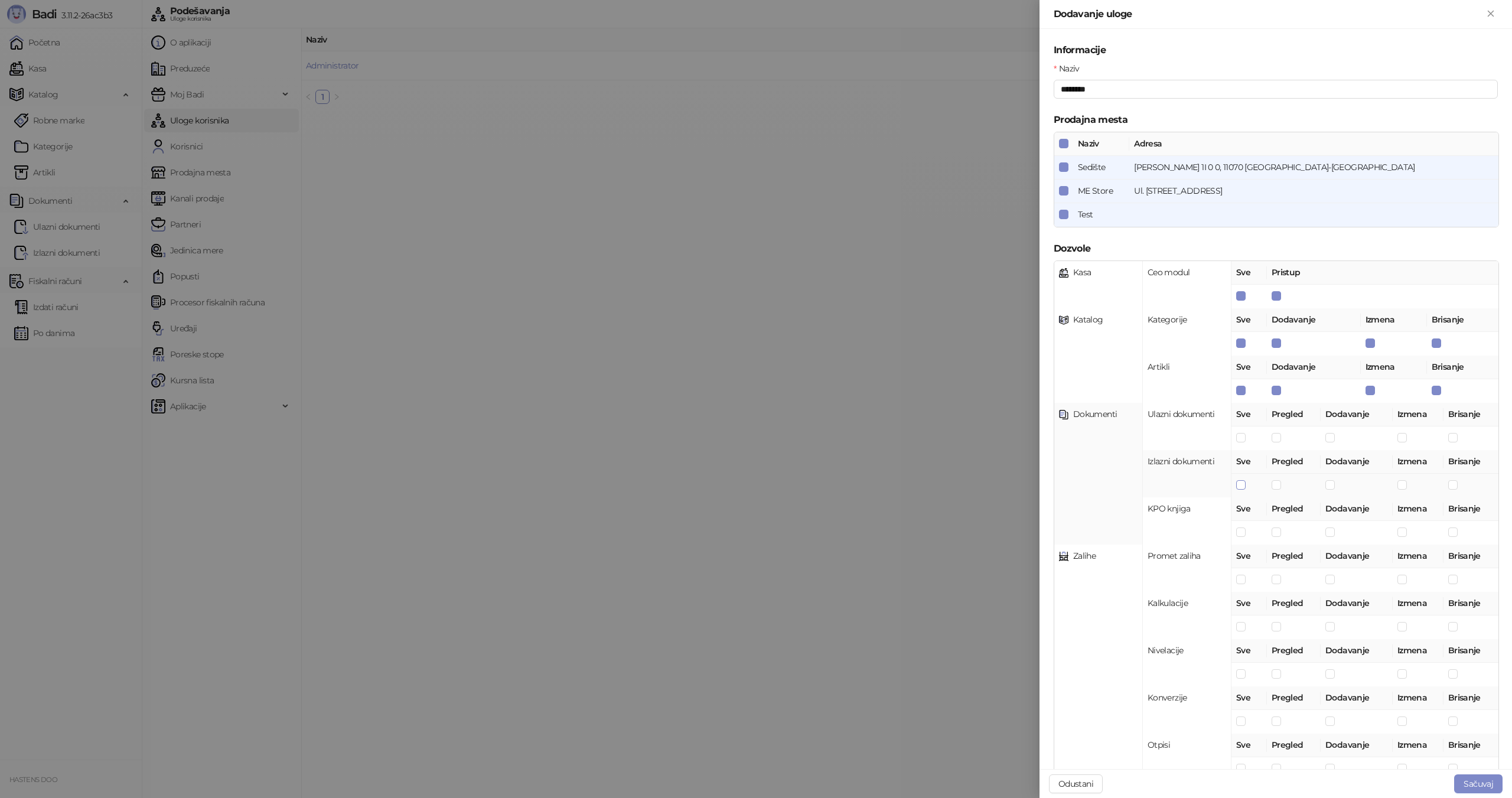
click at [1244, 486] on span at bounding box center [1241, 484] width 9 height 9
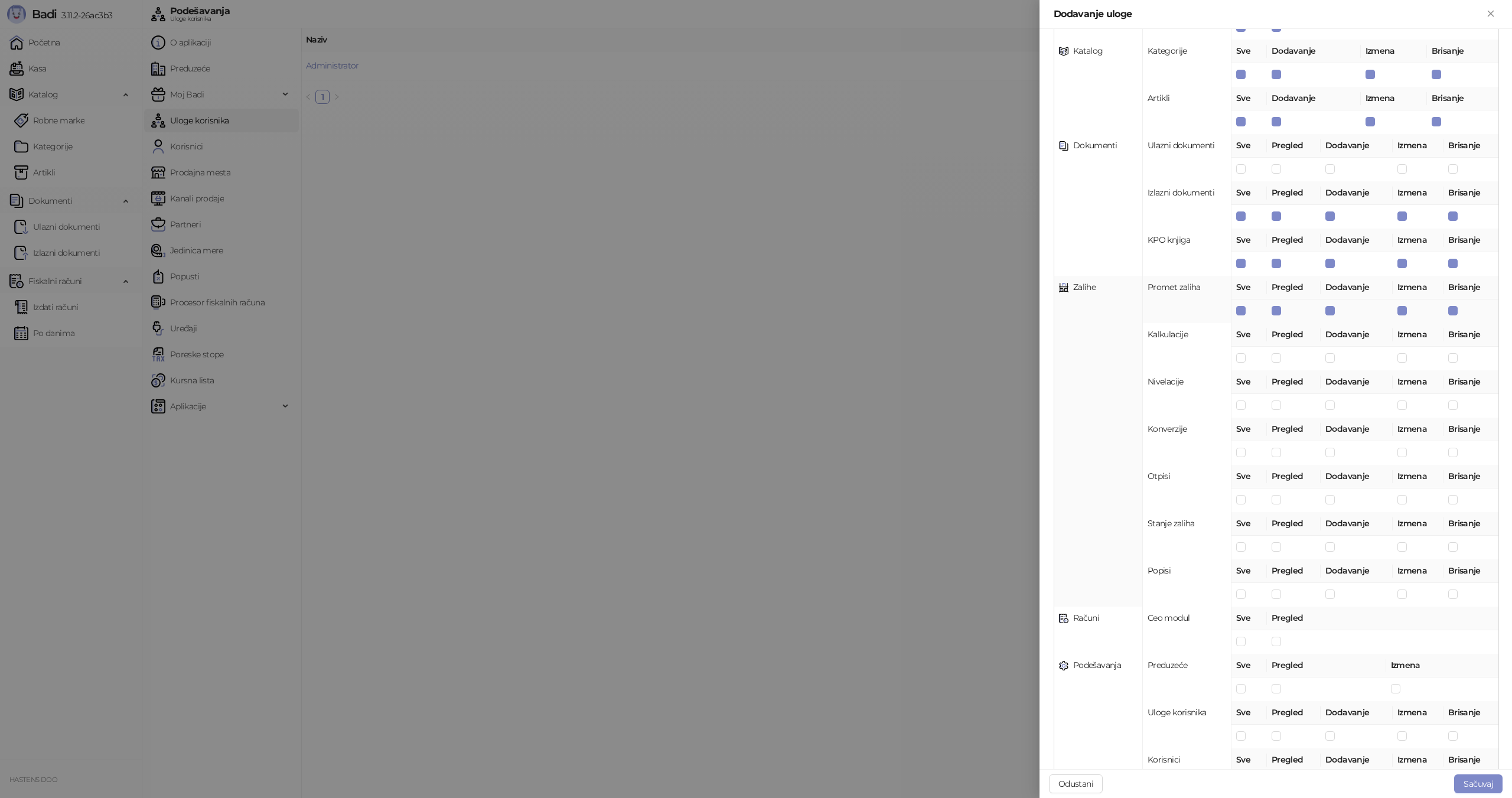
scroll to position [295, 0]
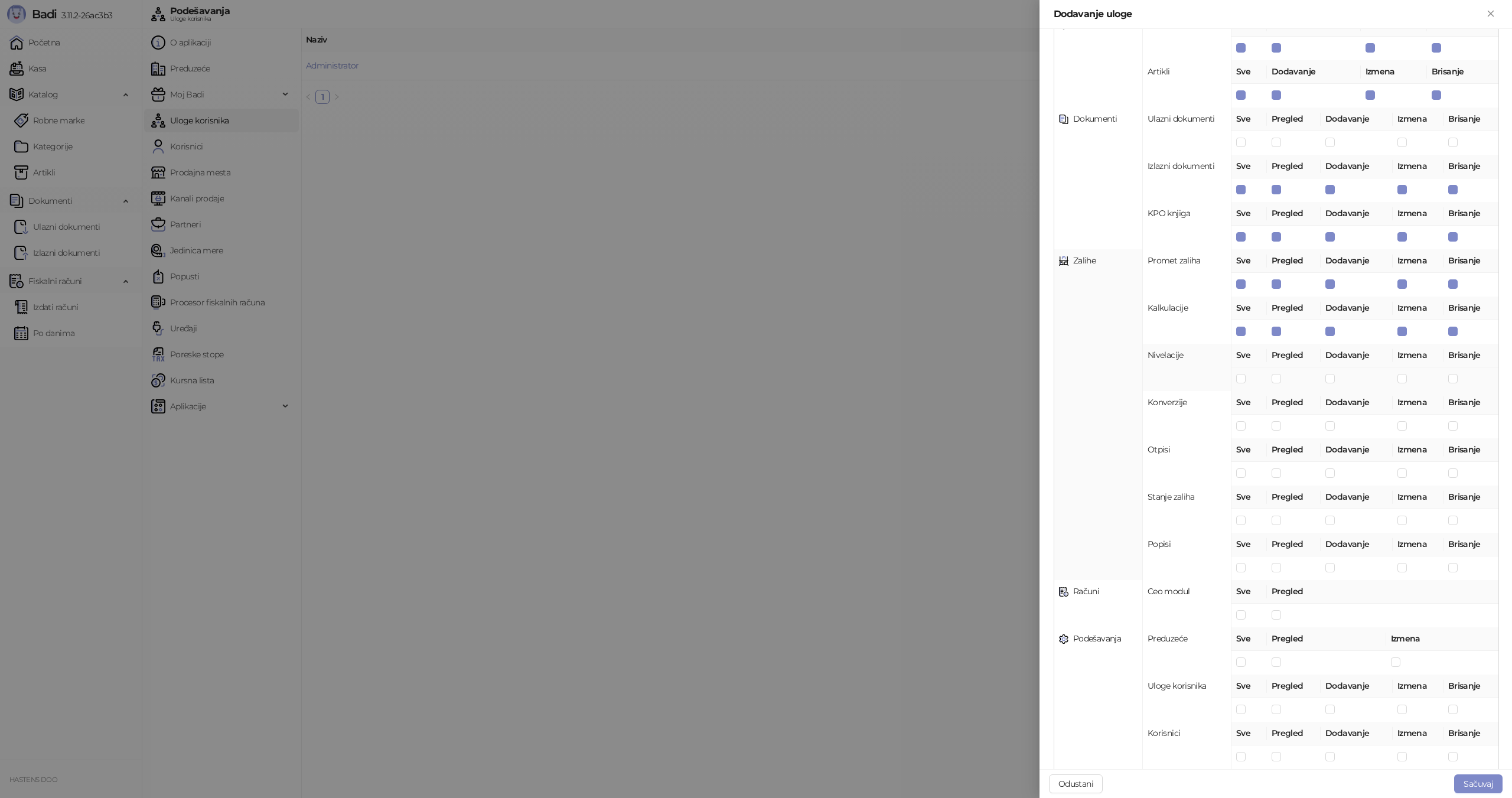
click at [1242, 385] on td at bounding box center [1249, 379] width 36 height 24
click at [1240, 467] on label at bounding box center [1241, 472] width 9 height 13
click at [1239, 656] on label at bounding box center [1241, 662] width 9 height 13
click at [1237, 701] on td at bounding box center [1249, 710] width 36 height 24
click at [1239, 712] on span at bounding box center [1241, 709] width 9 height 9
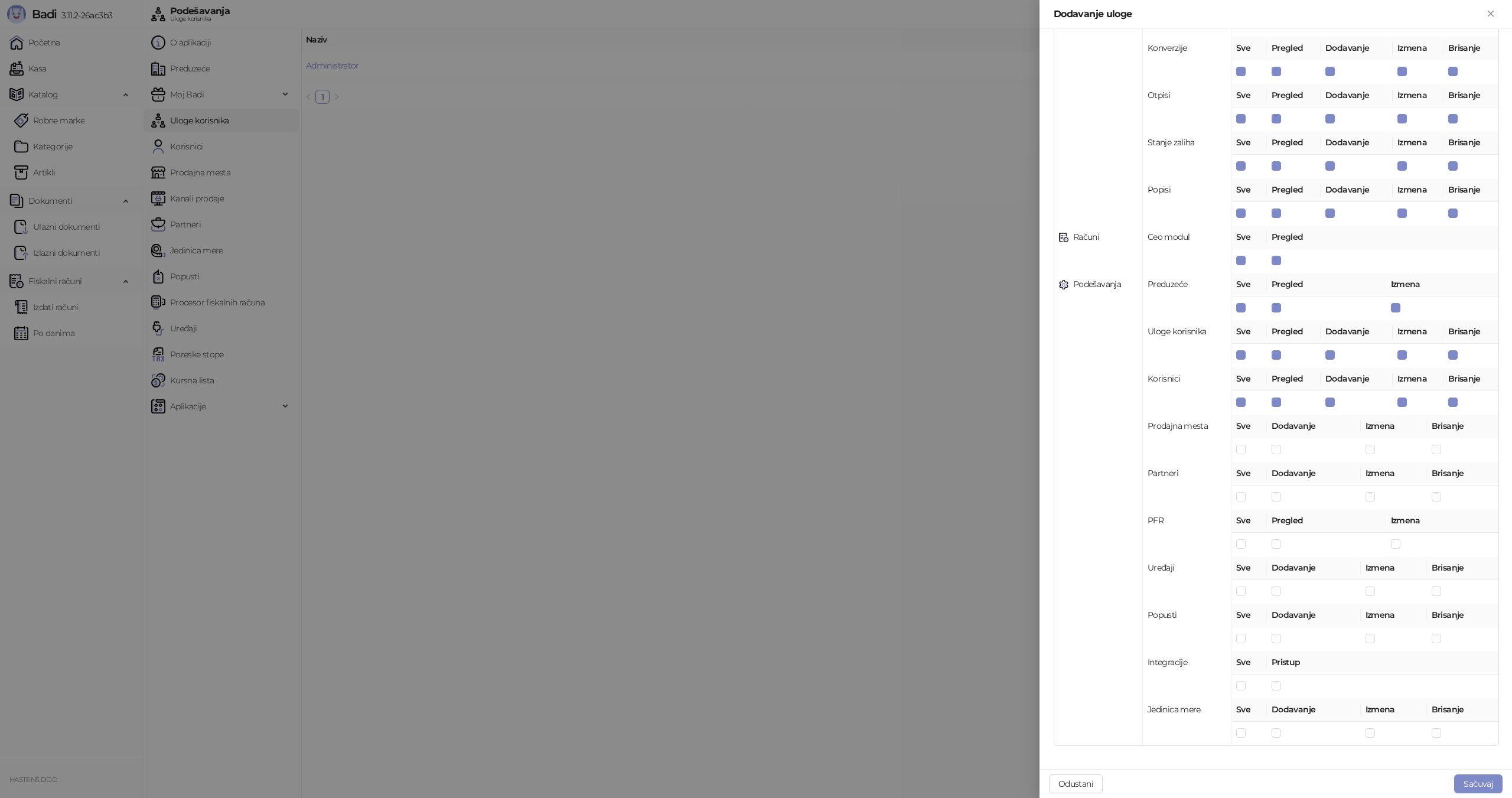
scroll to position [655, 0]
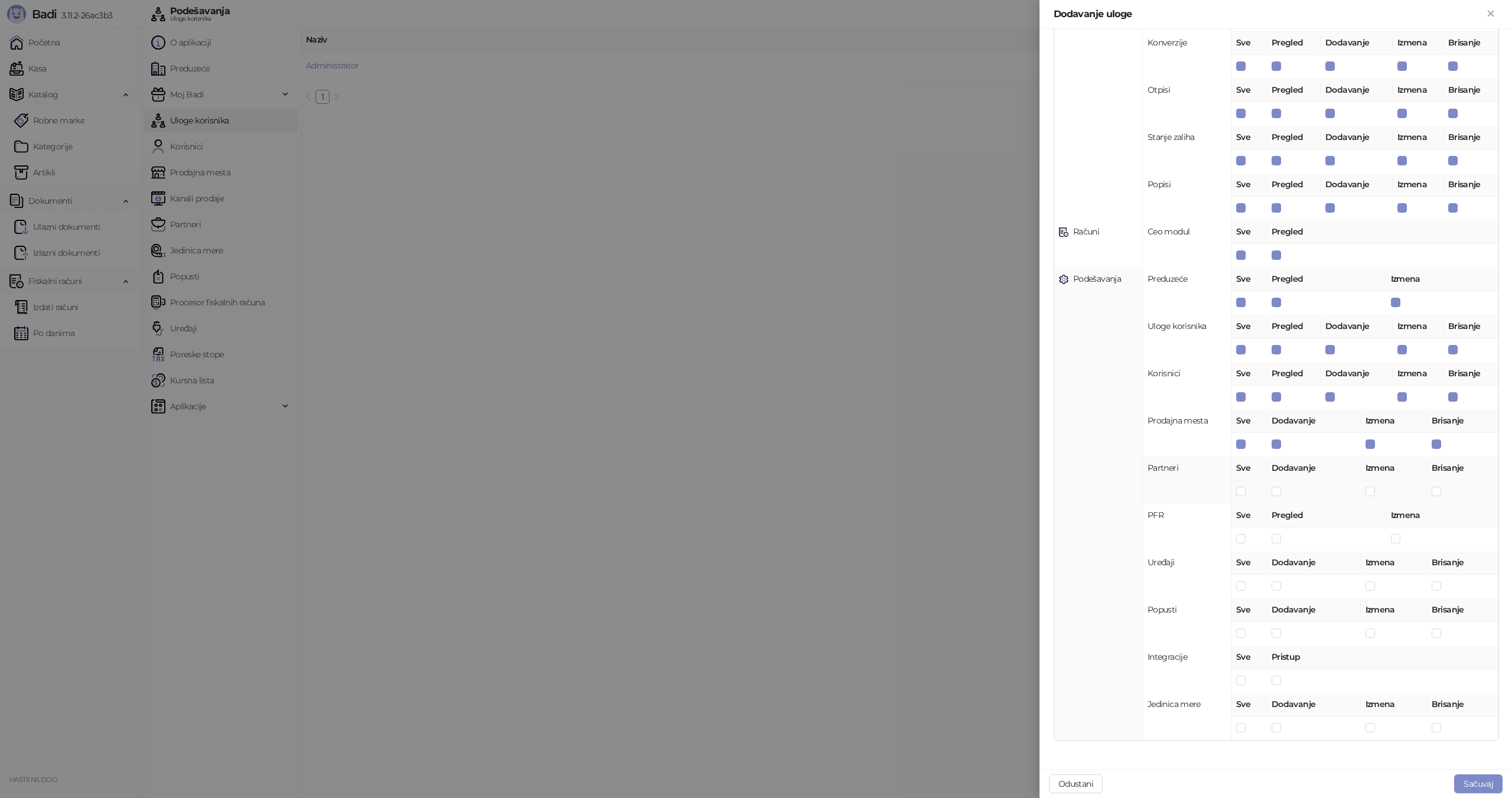
click at [1248, 492] on td at bounding box center [1249, 492] width 36 height 24
click at [1240, 590] on span at bounding box center [1241, 586] width 9 height 9
click at [1479, 781] on button "Sačuvaj" at bounding box center [1478, 784] width 48 height 19
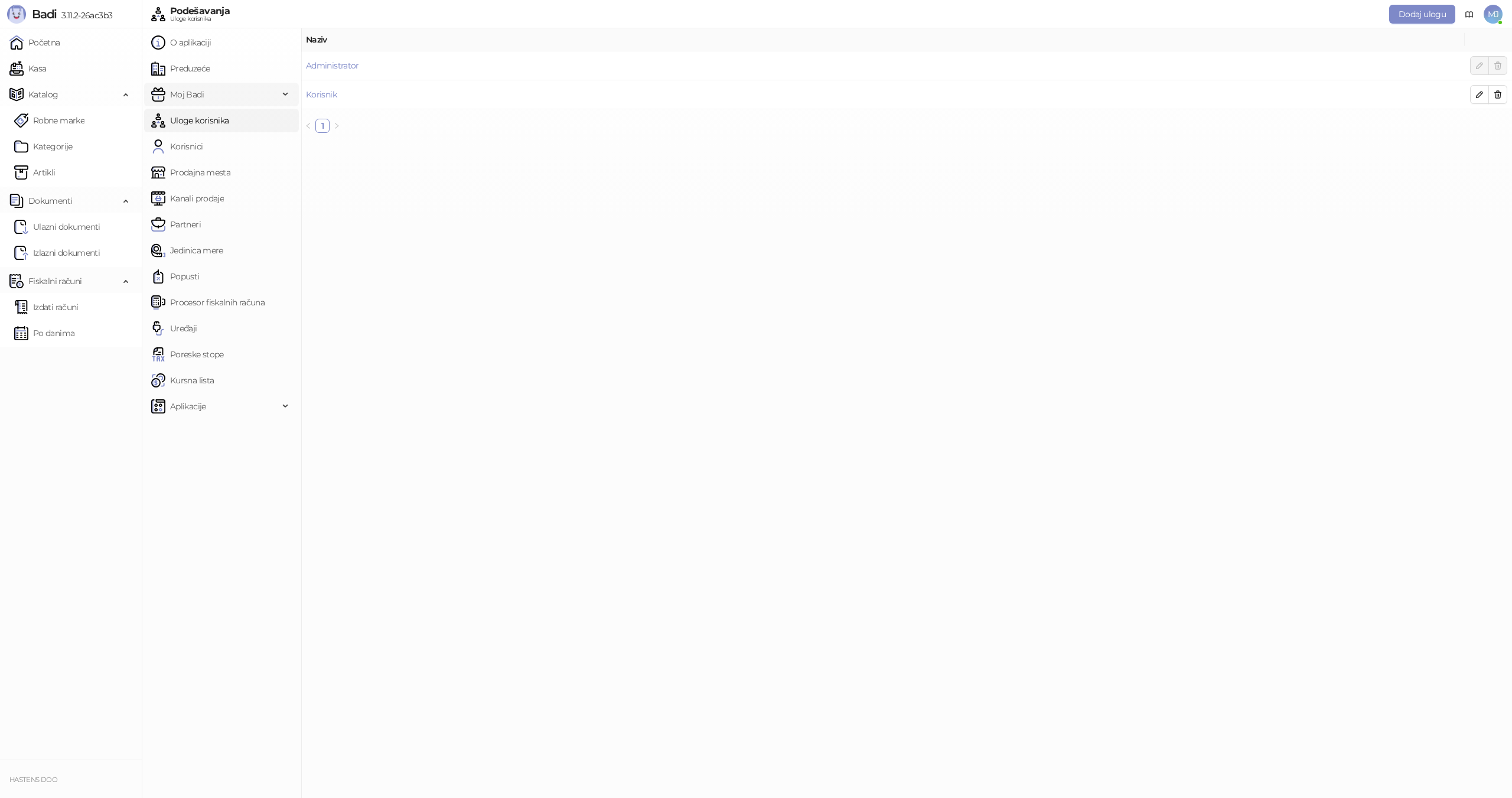
click at [221, 91] on span "Moj Badi" at bounding box center [215, 94] width 128 height 24
click at [203, 142] on link "Korisnici" at bounding box center [177, 146] width 51 height 24
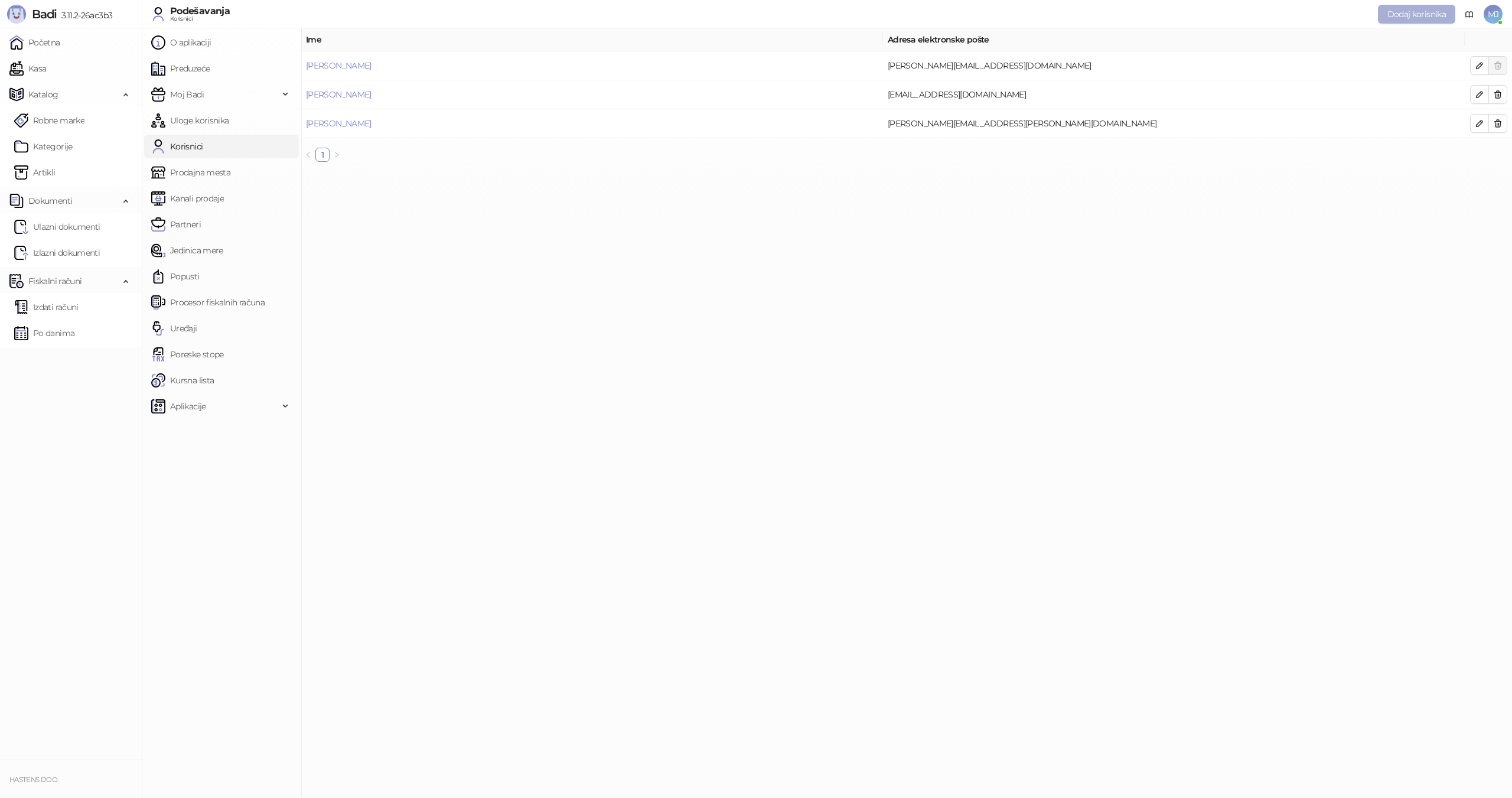
click at [1428, 16] on span "Dodaj korisnika" at bounding box center [1416, 14] width 59 height 11
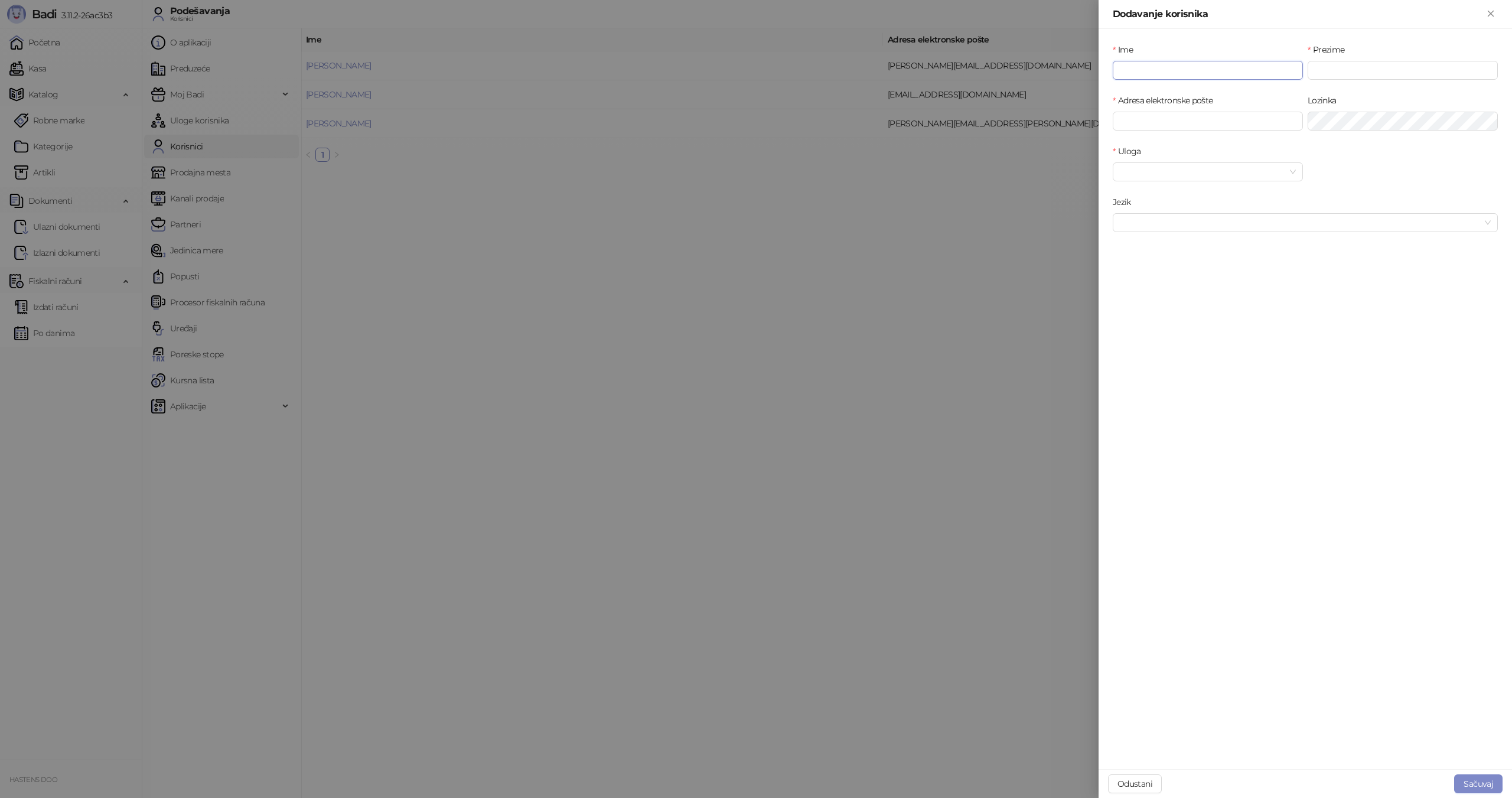
click at [1166, 68] on input "Ime" at bounding box center [1208, 70] width 190 height 19
type input "*****"
type input "*********"
click at [1289, 176] on span at bounding box center [1208, 172] width 176 height 17
click at [1195, 213] on div "Korisnik" at bounding box center [1208, 214] width 171 height 13
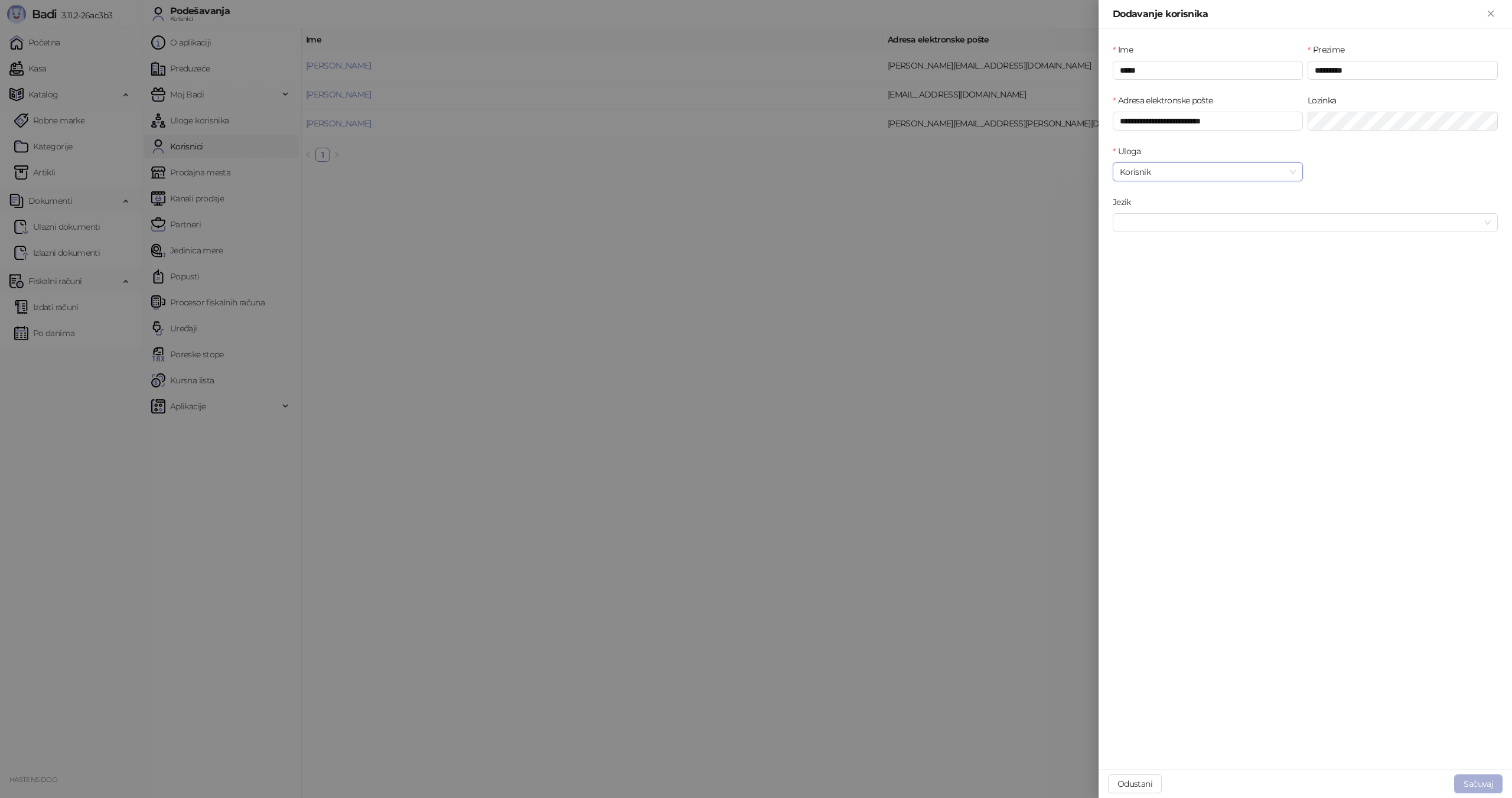
click at [1476, 786] on button "Sačuvaj" at bounding box center [1478, 784] width 48 height 19
click at [1169, 119] on input "**********" at bounding box center [1208, 121] width 190 height 19
type input "**********"
click at [1466, 771] on div "Odustani Sačuvaj" at bounding box center [1304, 783] width 413 height 29
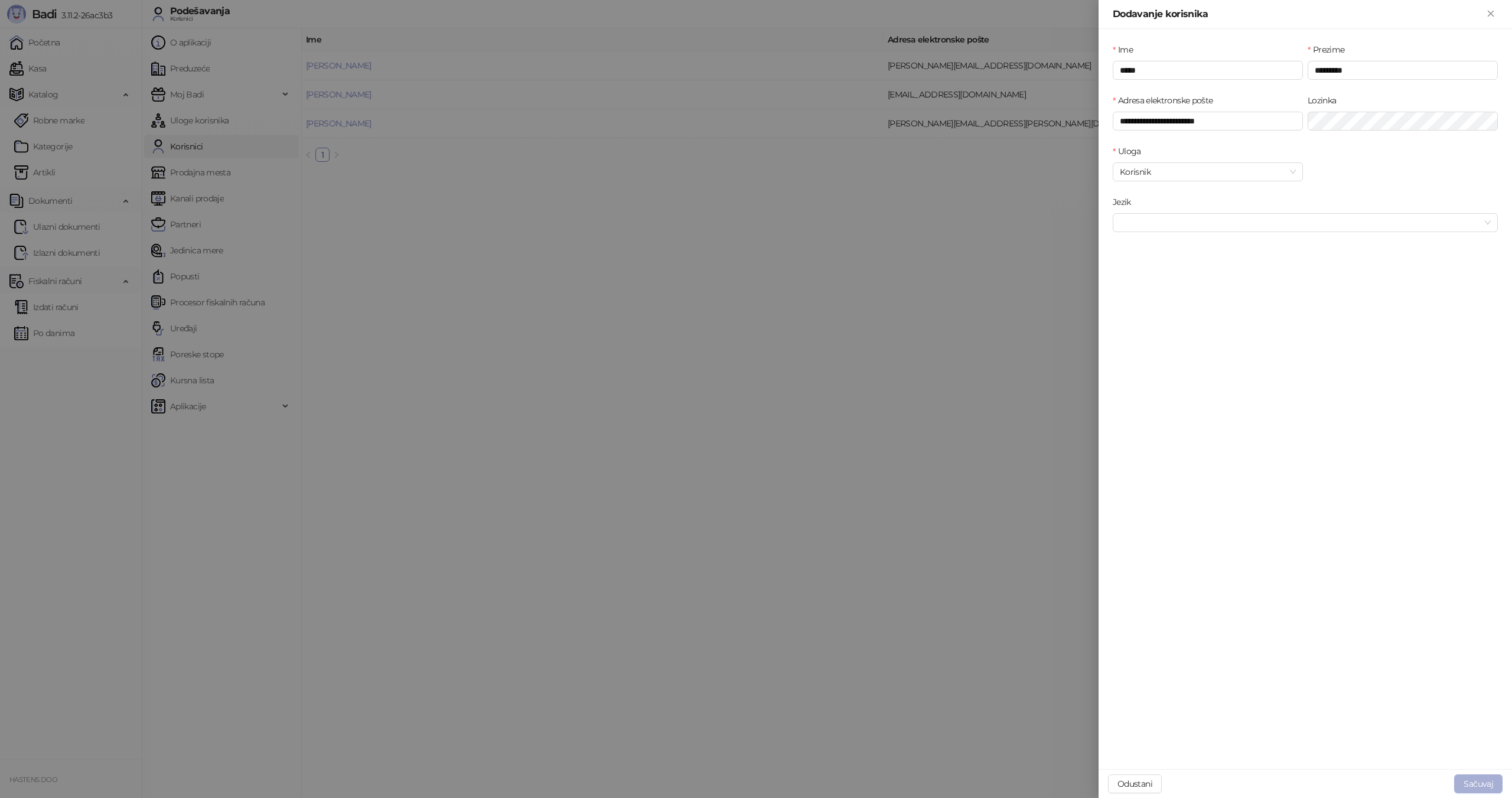
click at [1471, 779] on button "Sačuvaj" at bounding box center [1478, 784] width 48 height 19
click at [1136, 782] on button "Odustani" at bounding box center [1135, 784] width 54 height 19
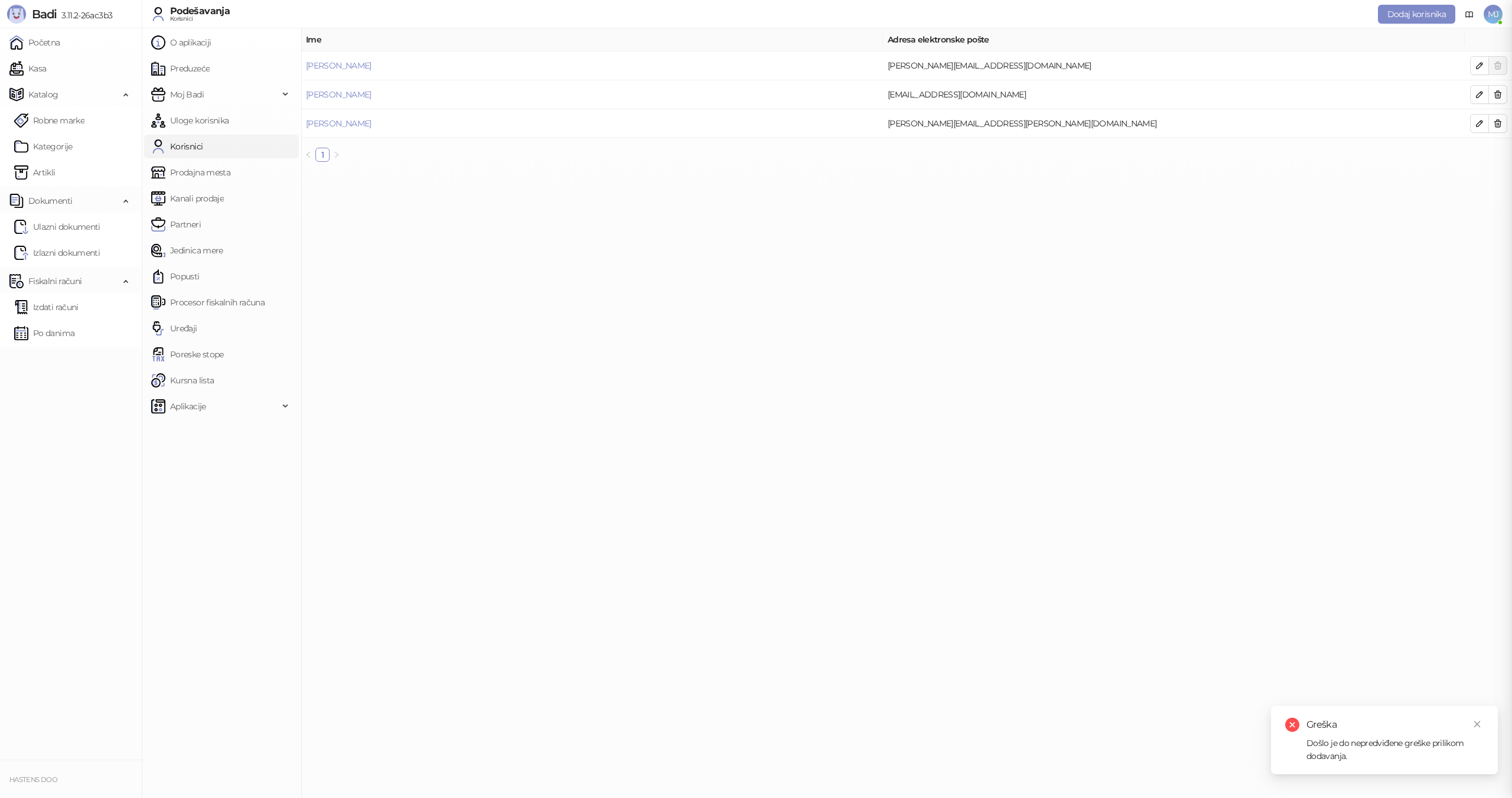
click at [816, 531] on div at bounding box center [756, 399] width 1512 height 798
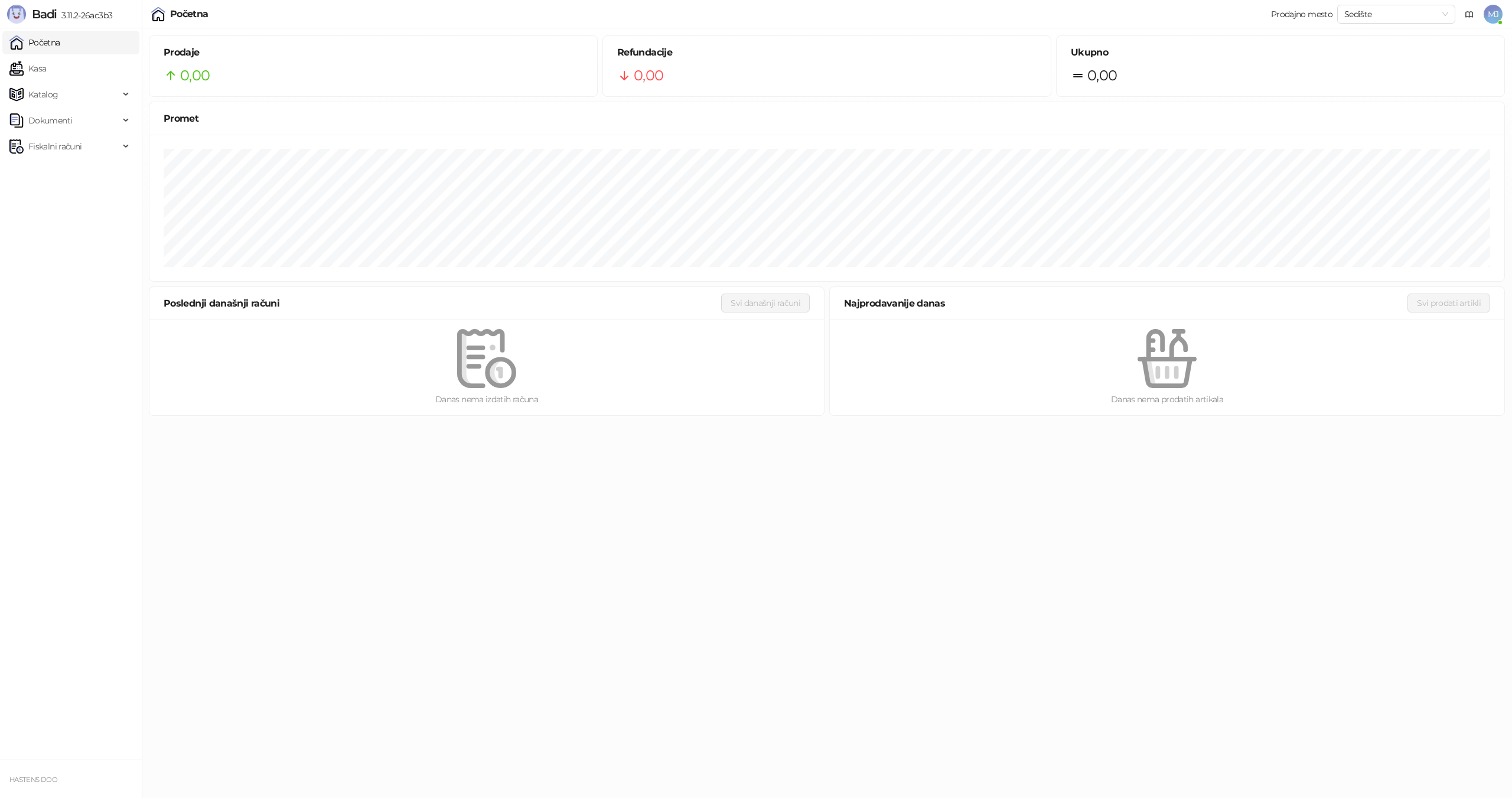
click at [1494, 11] on span "MJ" at bounding box center [1493, 14] width 19 height 19
click at [1329, 141] on link "Podešavanja" at bounding box center [1331, 138] width 62 height 11
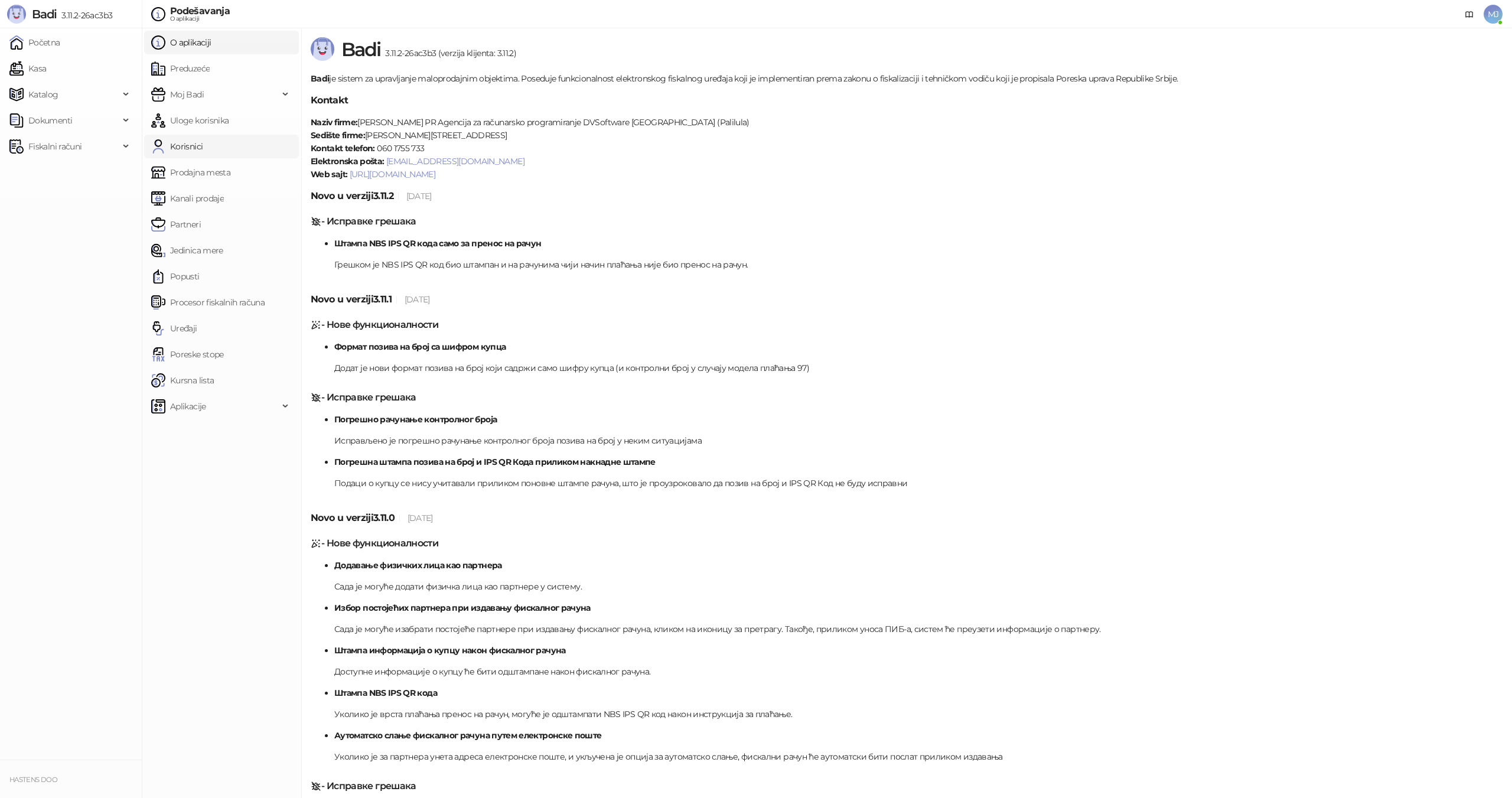
click at [194, 147] on link "Korisnici" at bounding box center [177, 146] width 51 height 24
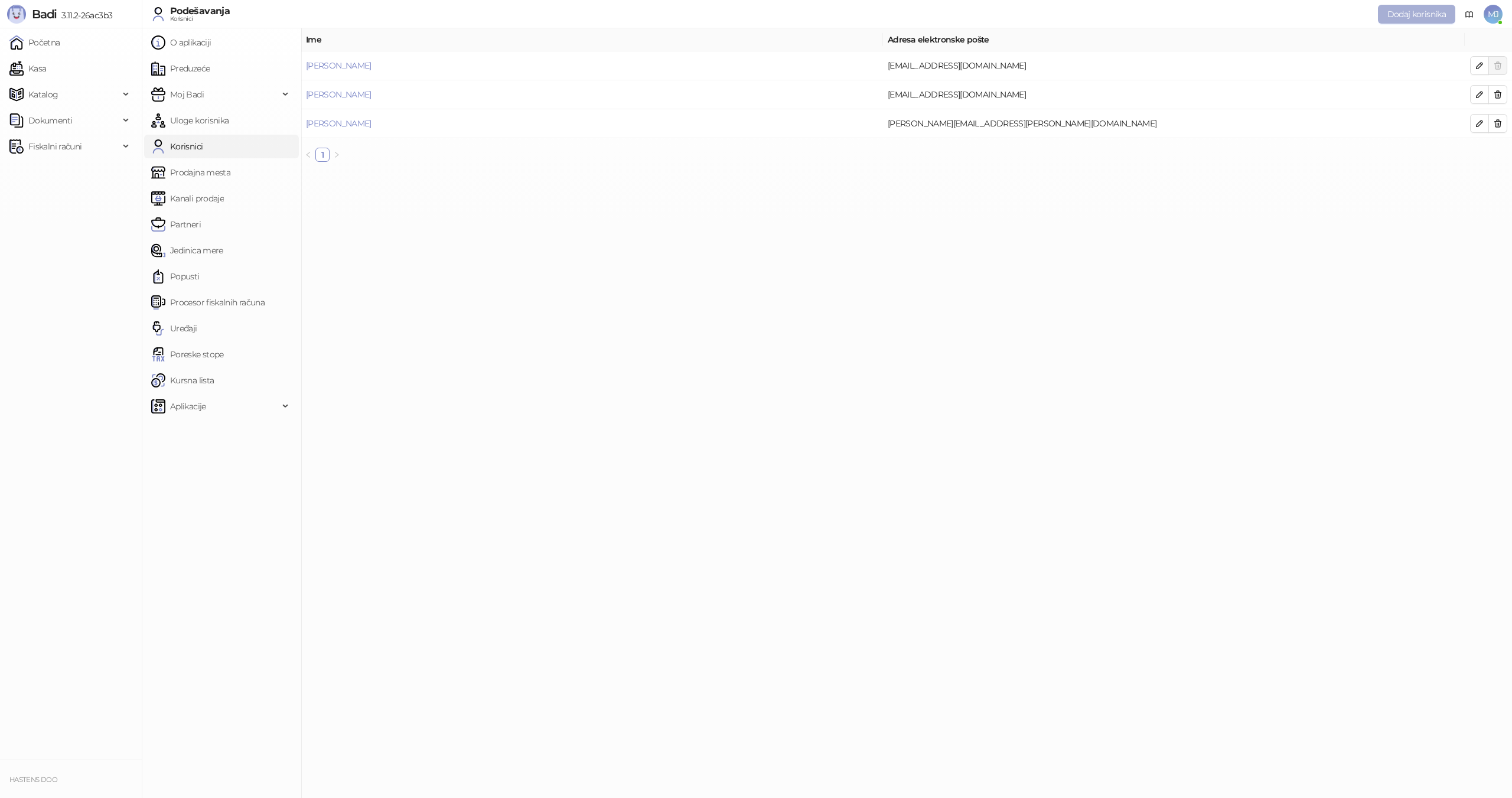
click at [1411, 6] on button "Dodaj korisnika" at bounding box center [1416, 14] width 78 height 19
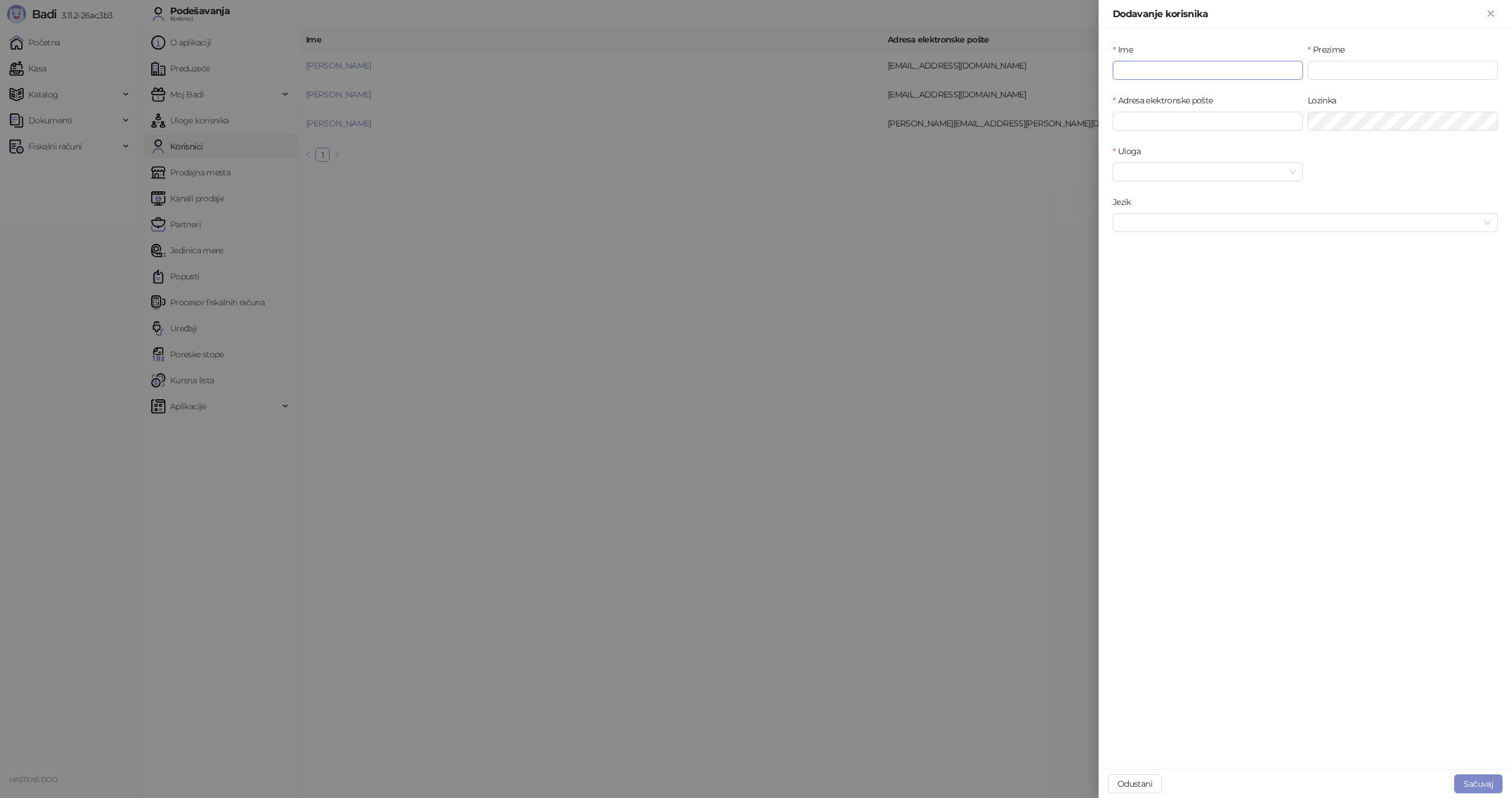
click at [1144, 73] on input "Ime" at bounding box center [1208, 70] width 190 height 19
type input "*****"
type input "*********"
type input "**********"
type input "*"
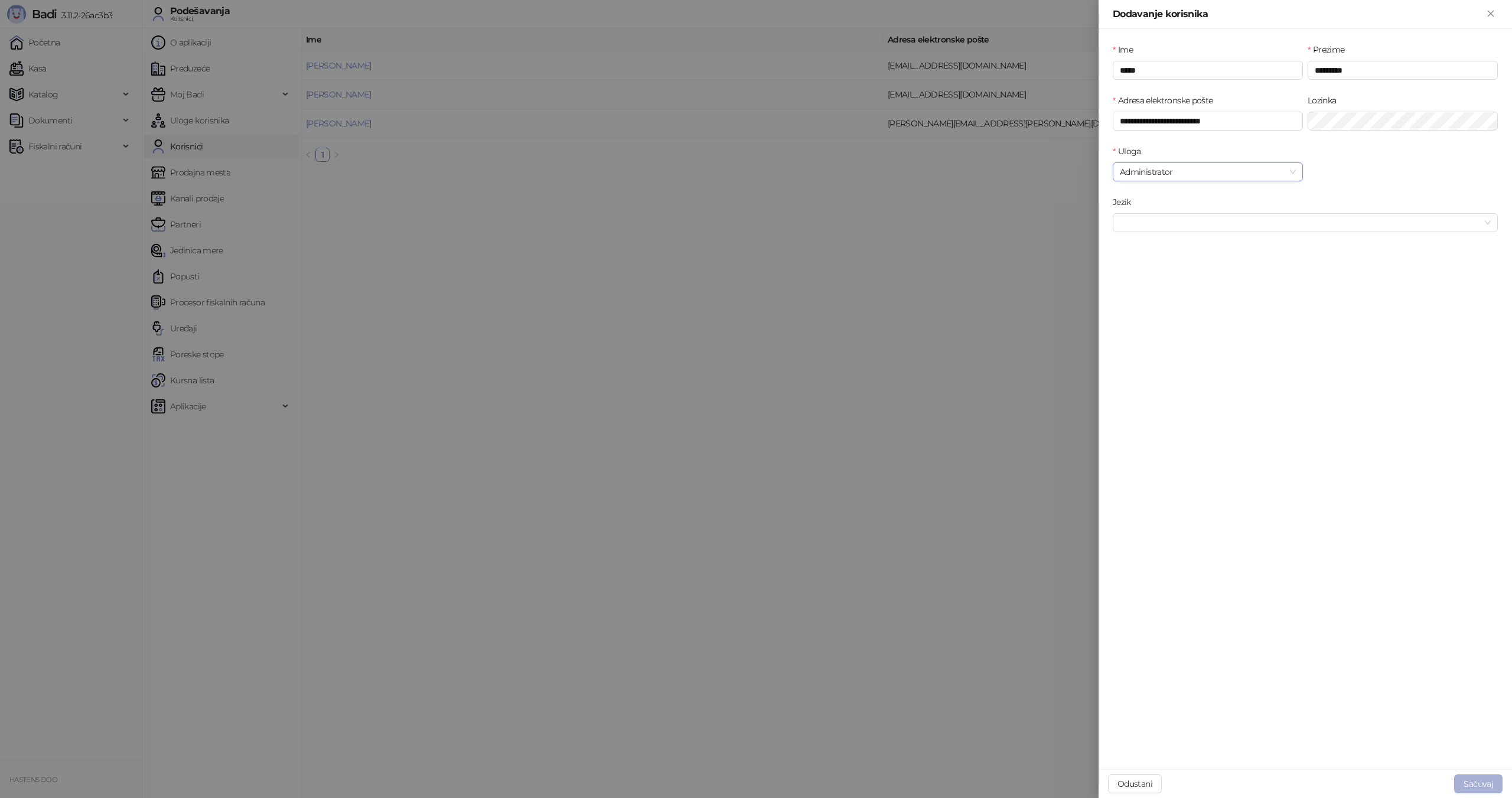
click at [1467, 777] on button "Sačuvaj" at bounding box center [1478, 784] width 48 height 19
drag, startPoint x: 1361, startPoint y: 754, endPoint x: 1249, endPoint y: 710, distance: 120.3
click at [1249, 710] on body "**********" at bounding box center [756, 399] width 1512 height 798
copy body "Odustani Sačuvaj 1c1f543e-eaaf-4c7e-acc0-63dda015fbda Administrator [PERSON_NAM…"
click at [640, 160] on div at bounding box center [756, 399] width 1512 height 798
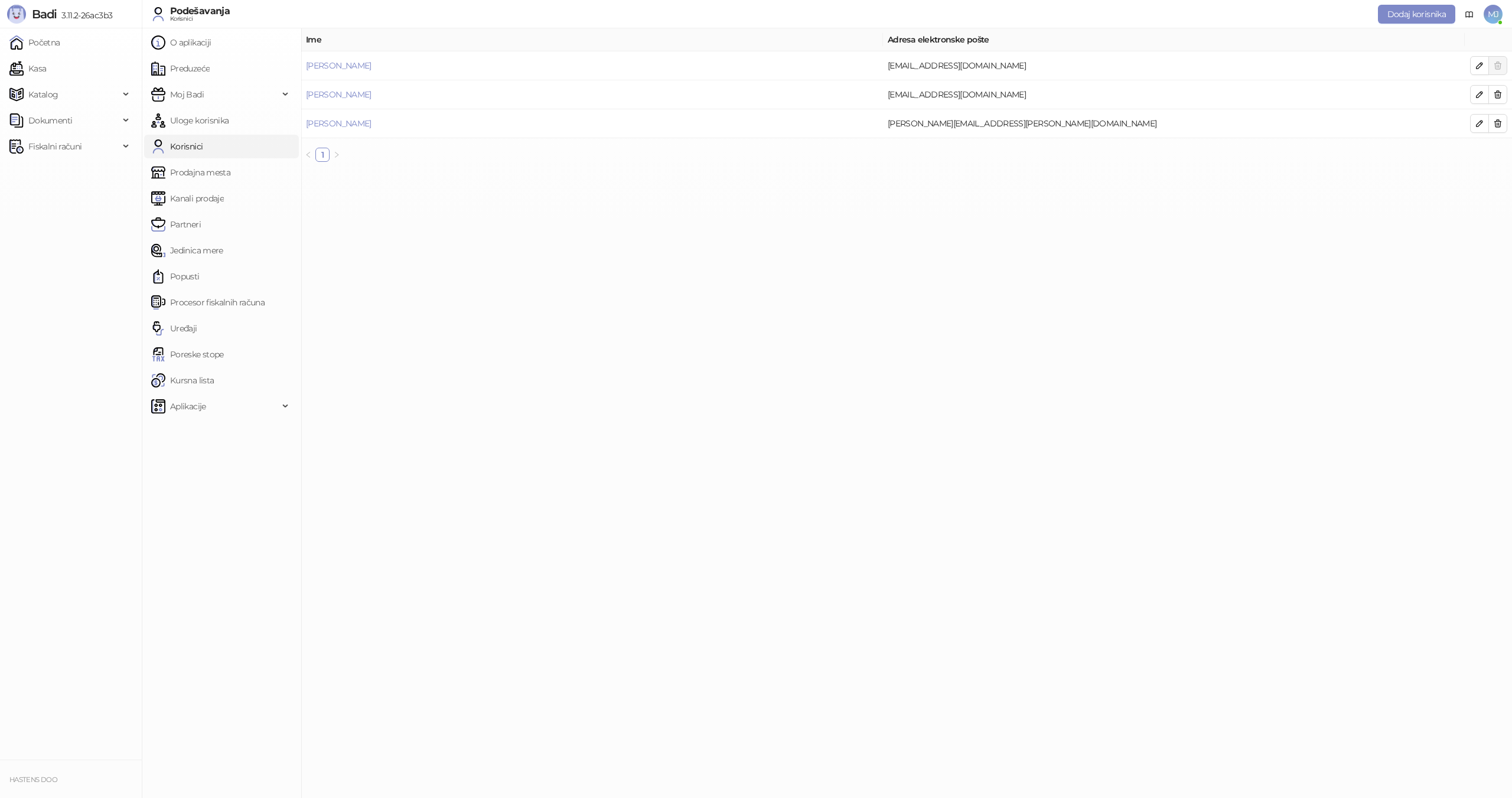
click at [1171, 202] on main "Ime Adresa elektronske pošte [PERSON_NAME] [EMAIL_ADDRESS][DOMAIN_NAME] [PERSON…" at bounding box center [906, 412] width 1211 height 769
